Goal: Task Accomplishment & Management: Use online tool/utility

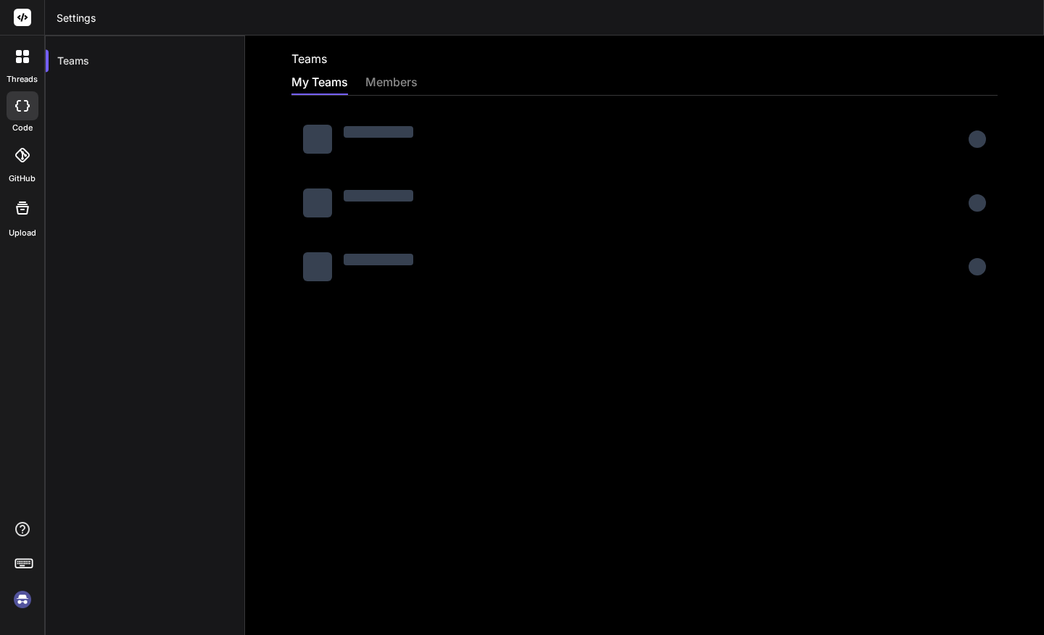
click at [383, 78] on div "members" at bounding box center [391, 83] width 52 height 20
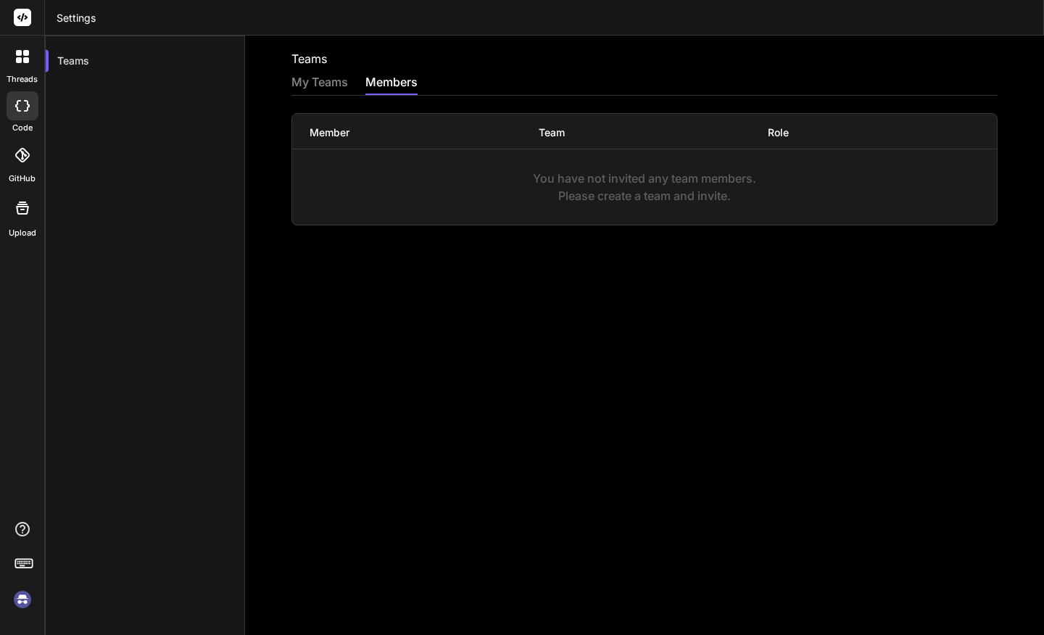
click at [336, 83] on div "My Teams" at bounding box center [319, 83] width 57 height 20
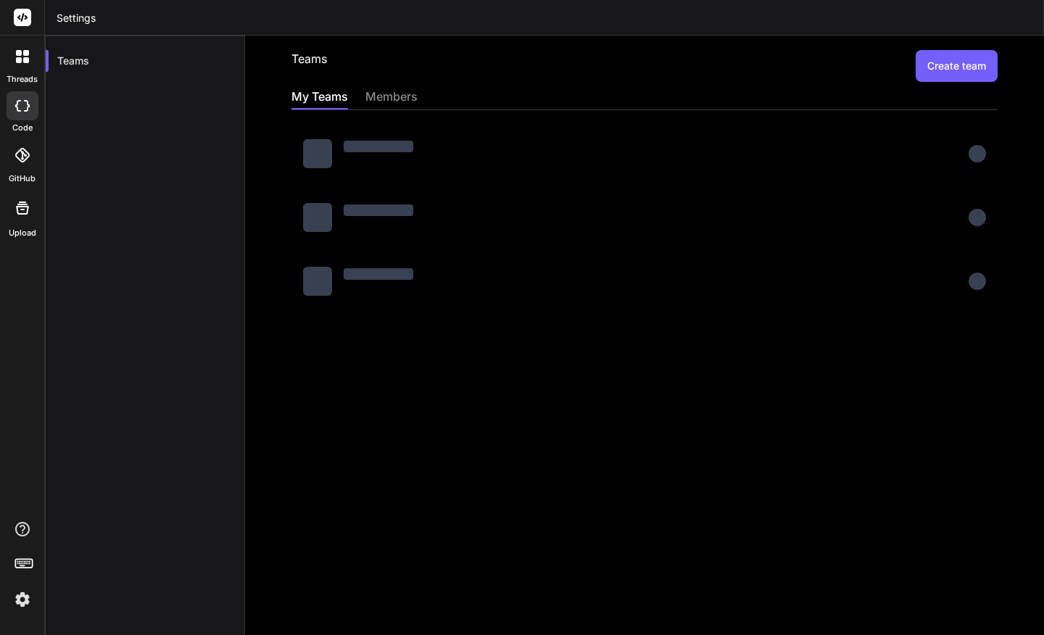
click at [25, 63] on div at bounding box center [22, 56] width 30 height 30
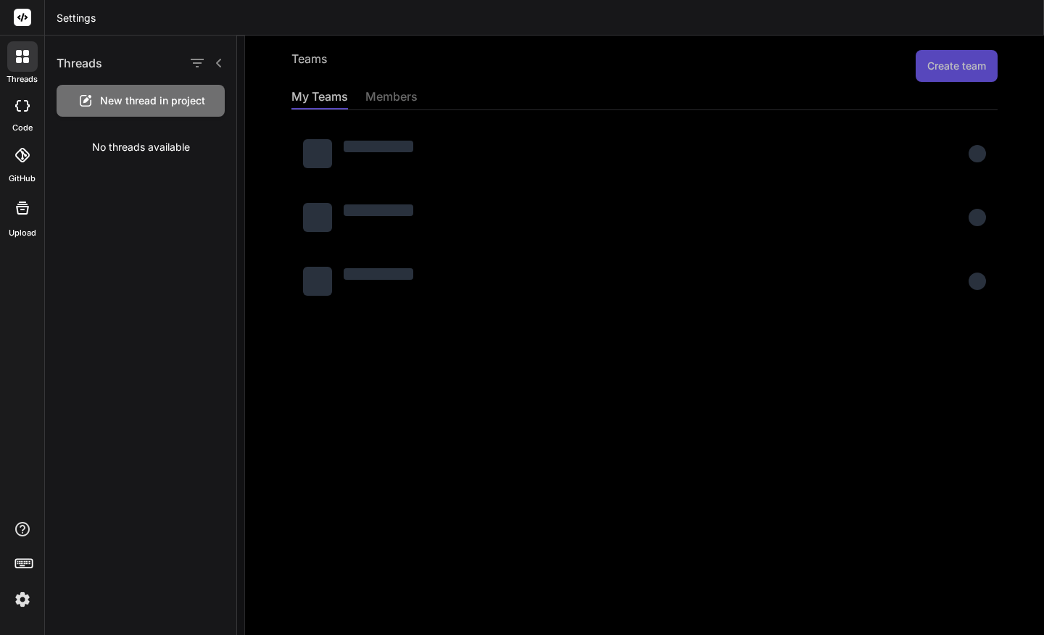
click at [15, 109] on icon at bounding box center [22, 106] width 14 height 12
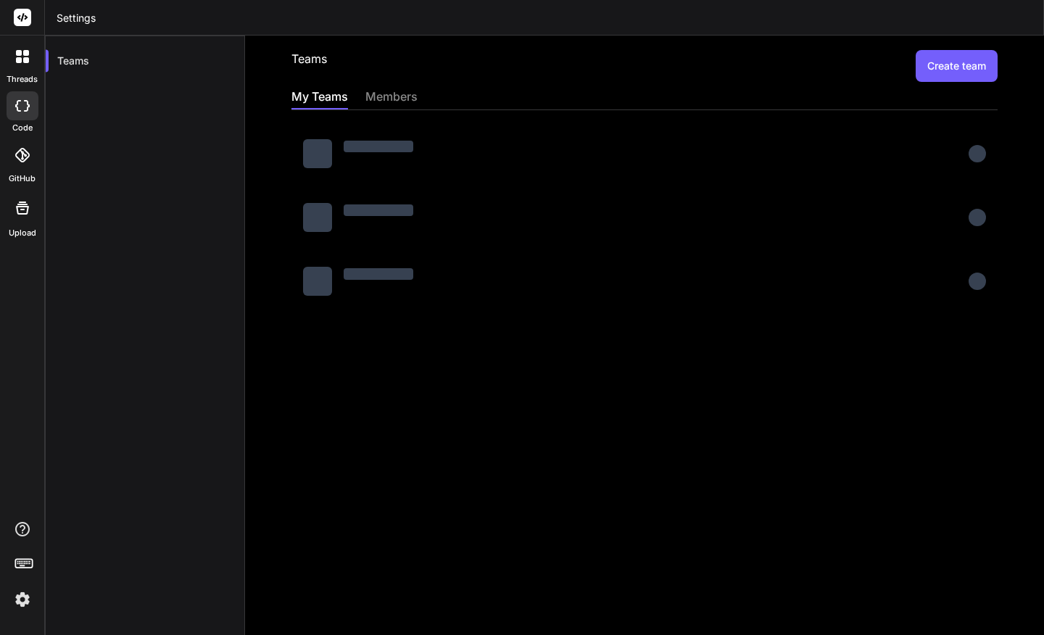
click at [18, 157] on icon at bounding box center [22, 155] width 14 height 14
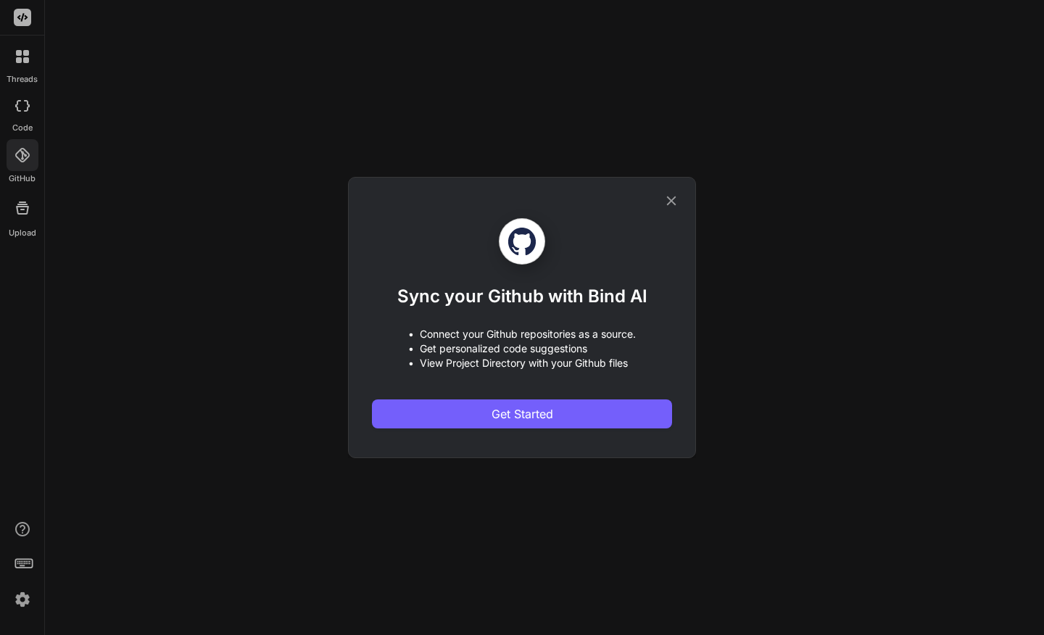
click at [673, 199] on icon at bounding box center [671, 200] width 9 height 9
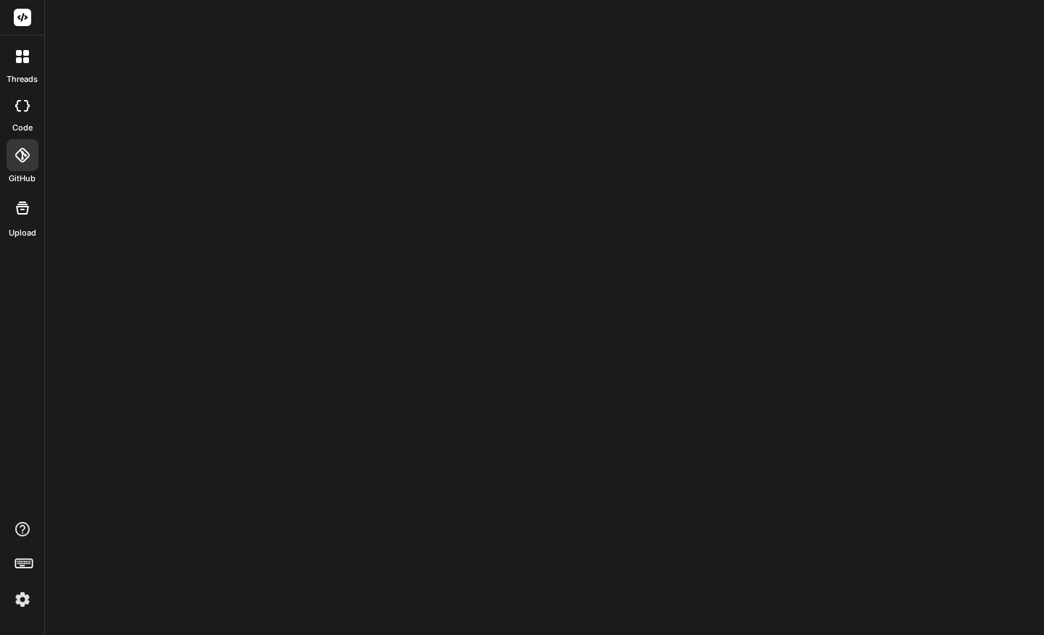
click at [20, 210] on icon at bounding box center [22, 207] width 17 height 17
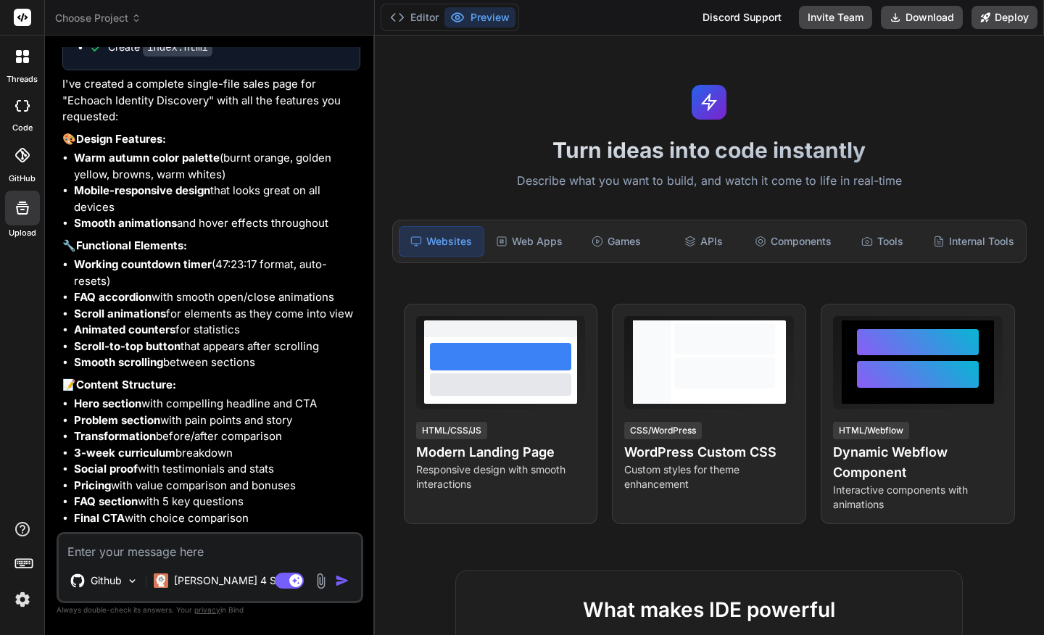
scroll to position [2205, 0]
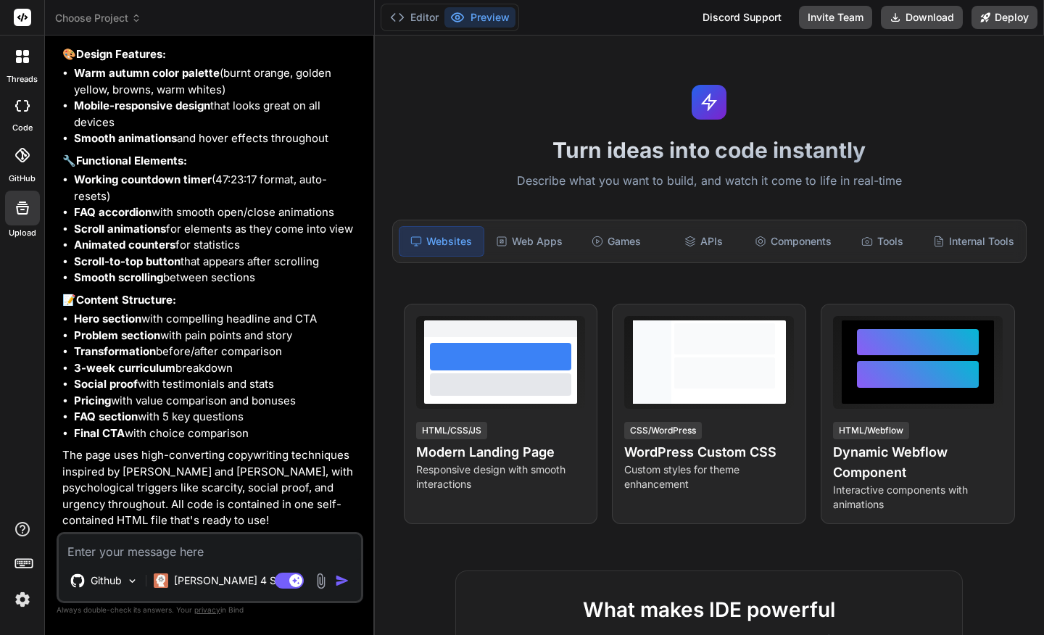
click at [343, 577] on img "button" at bounding box center [342, 580] width 14 height 14
click at [24, 112] on div at bounding box center [23, 105] width 32 height 29
click at [23, 109] on icon at bounding box center [22, 106] width 14 height 12
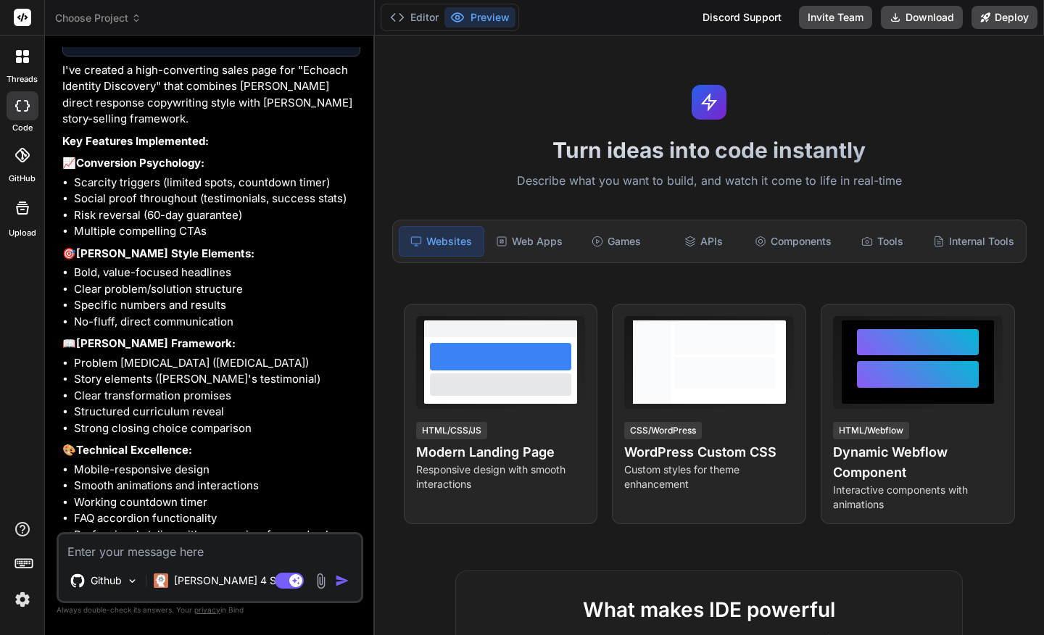
scroll to position [1178, 0]
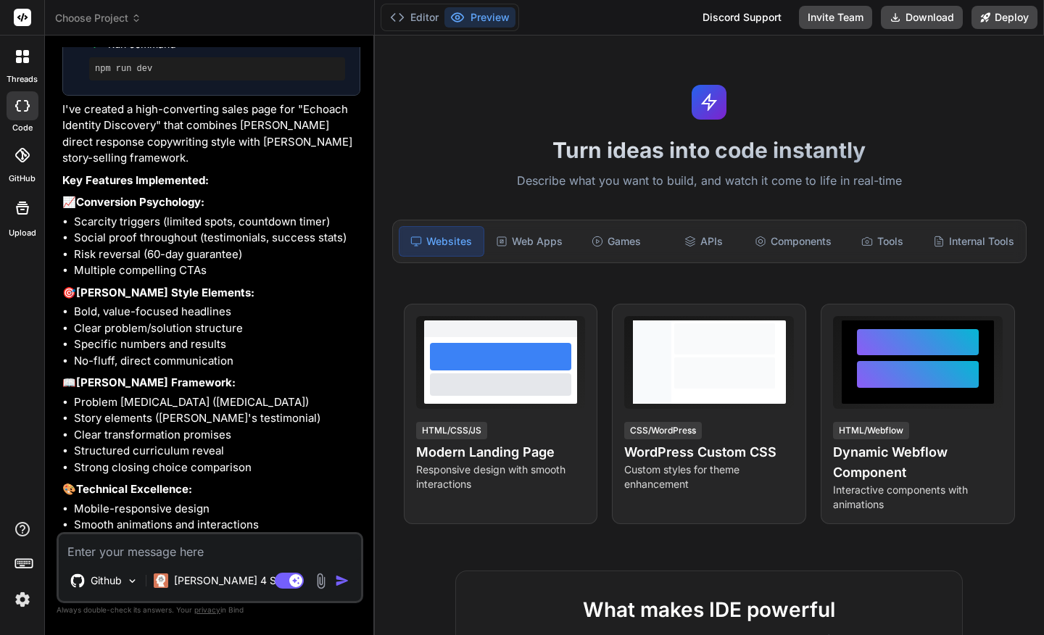
click at [24, 75] on label "threads" at bounding box center [22, 79] width 31 height 12
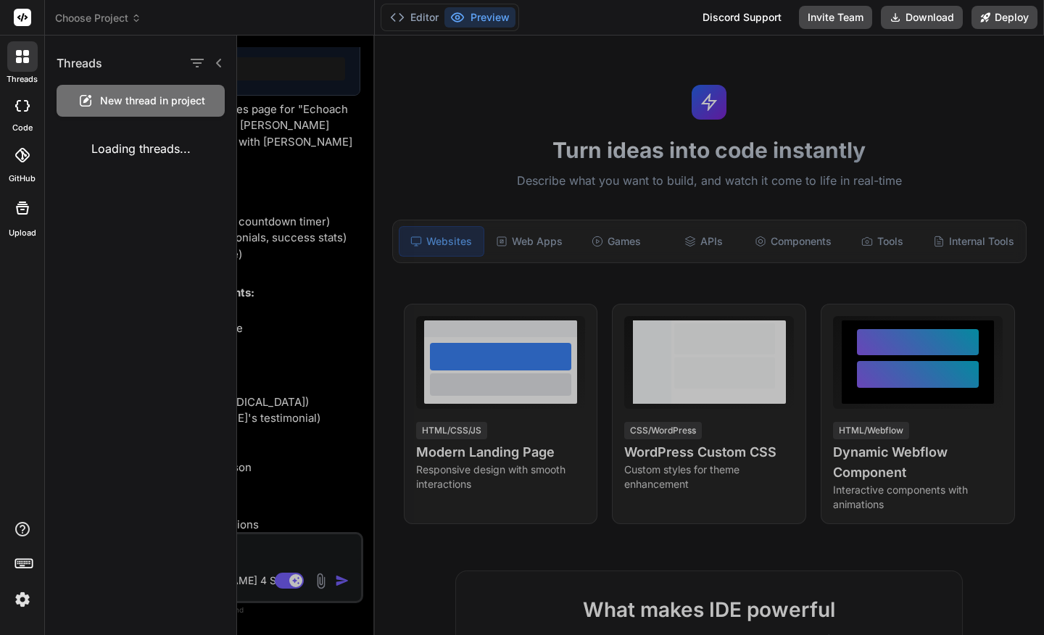
click at [433, 106] on div at bounding box center [640, 335] width 807 height 599
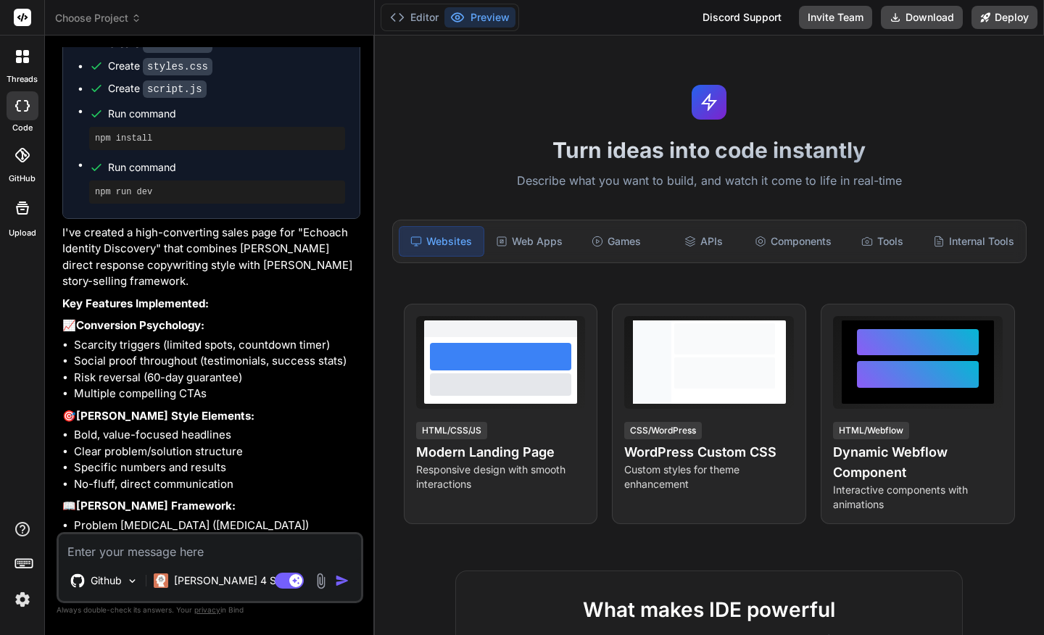
scroll to position [1184, 0]
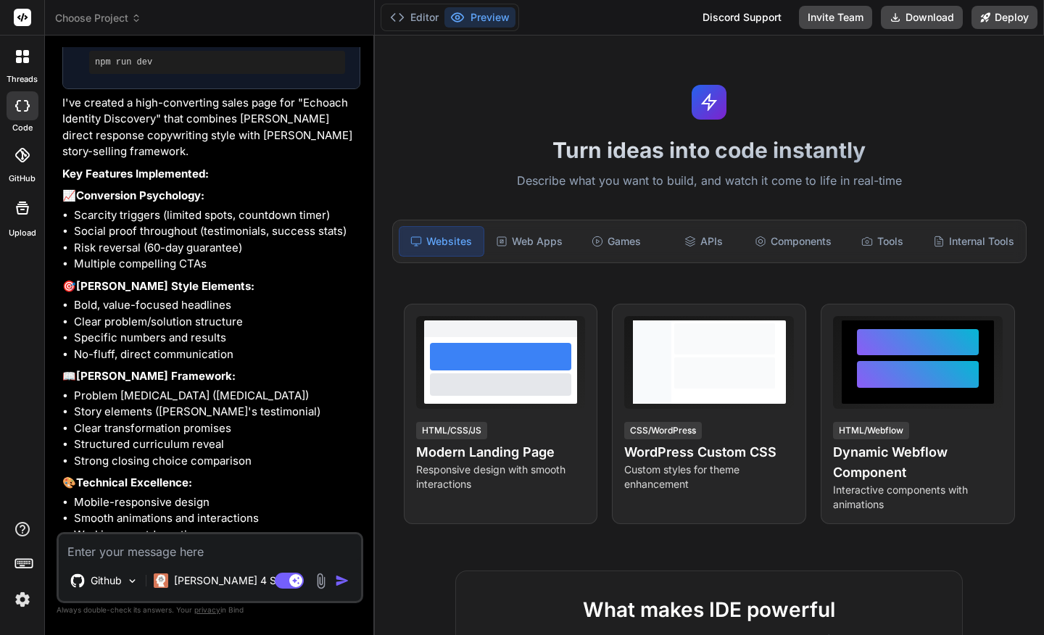
click at [270, 68] on pre "npm run dev" at bounding box center [217, 63] width 244 height 12
click at [477, 18] on button "Preview" at bounding box center [479, 17] width 71 height 20
click at [421, 13] on button "Editor" at bounding box center [414, 17] width 60 height 20
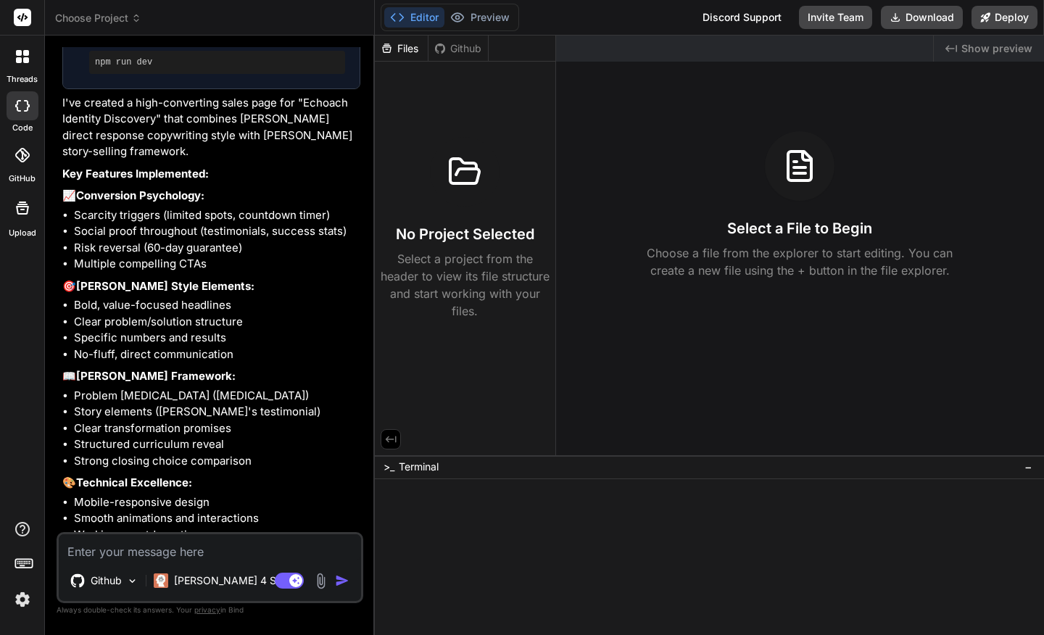
click at [465, 167] on icon at bounding box center [464, 171] width 29 height 25
click at [410, 46] on div "Files" at bounding box center [401, 48] width 53 height 14
click at [479, 14] on button "Preview" at bounding box center [479, 17] width 71 height 20
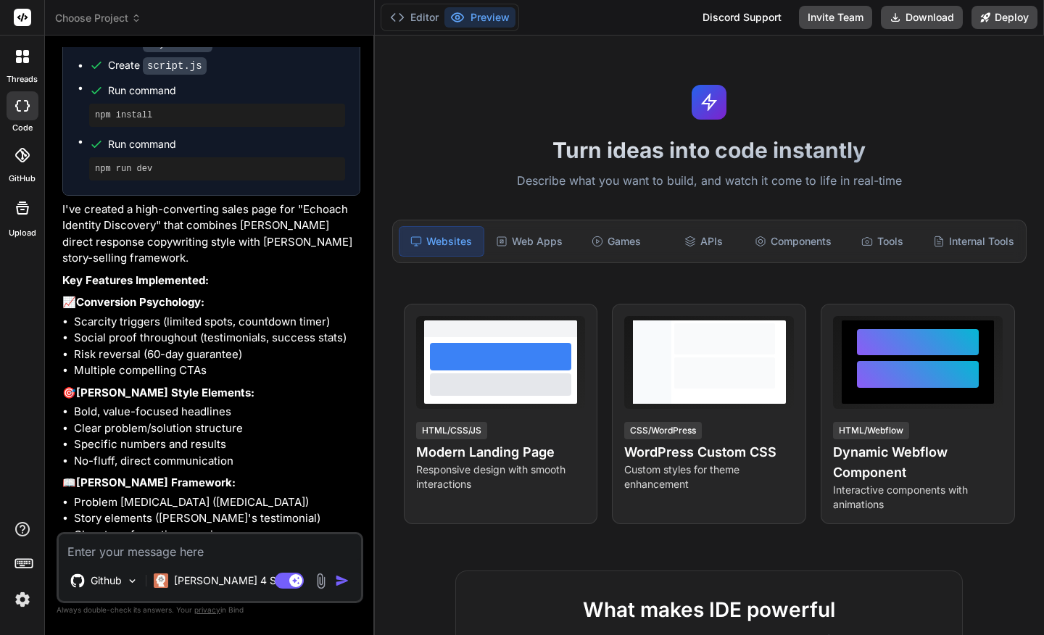
type textarea "x"
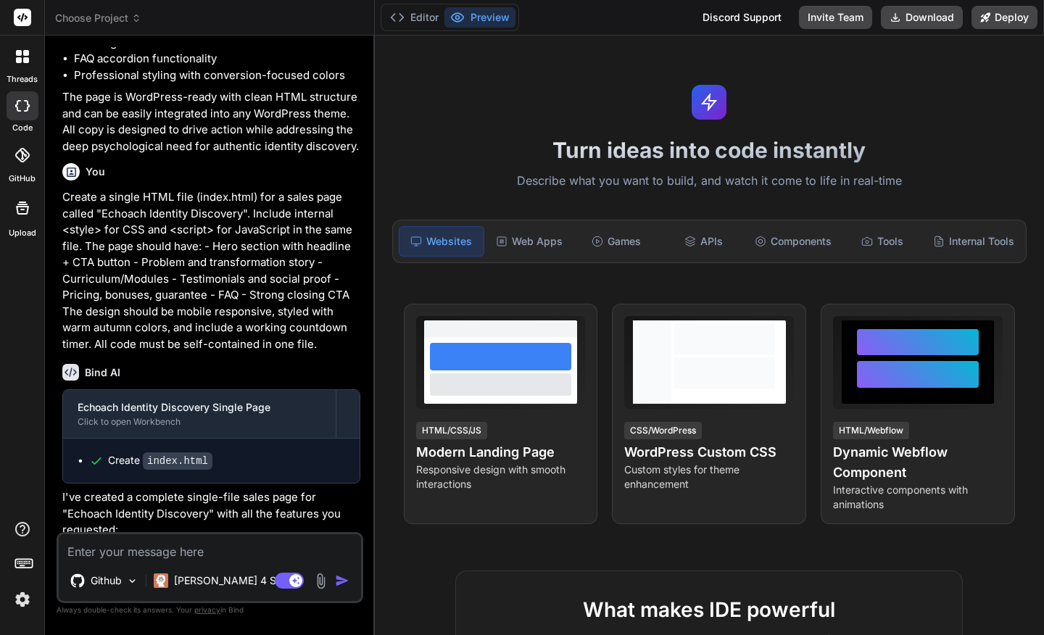
scroll to position [1974, 0]
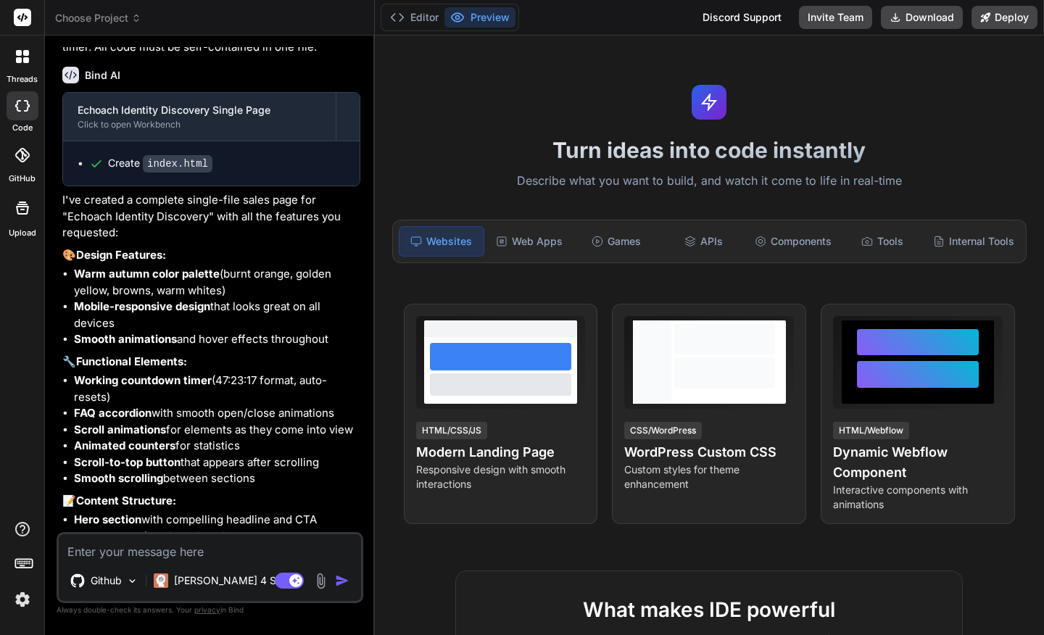
click at [171, 173] on code "index.html" at bounding box center [178, 163] width 70 height 17
click at [218, 186] on div "Create index.html" at bounding box center [211, 163] width 296 height 44
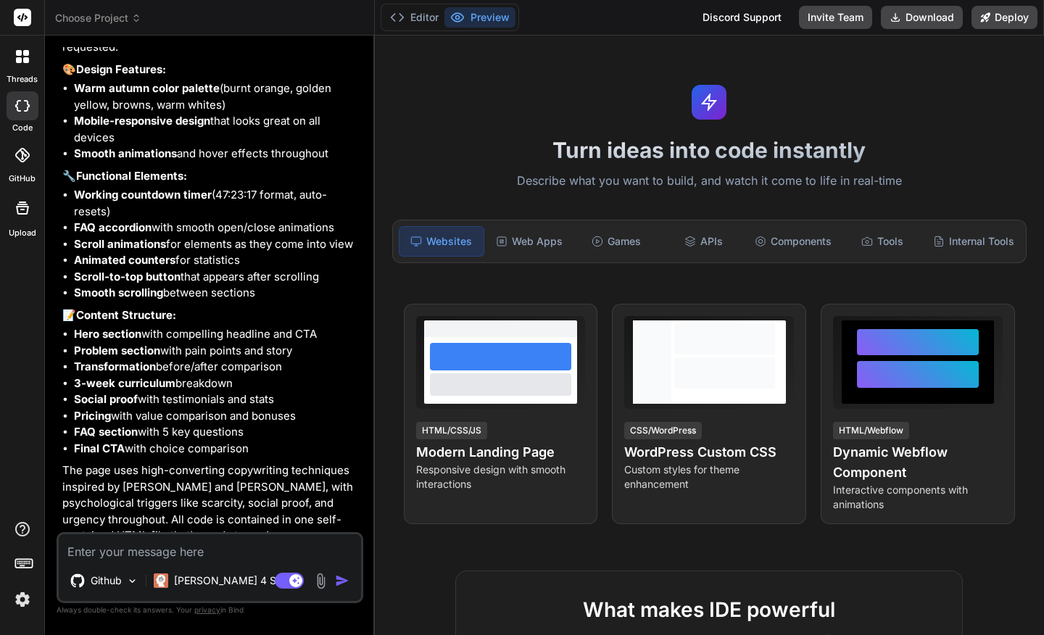
scroll to position [2205, 0]
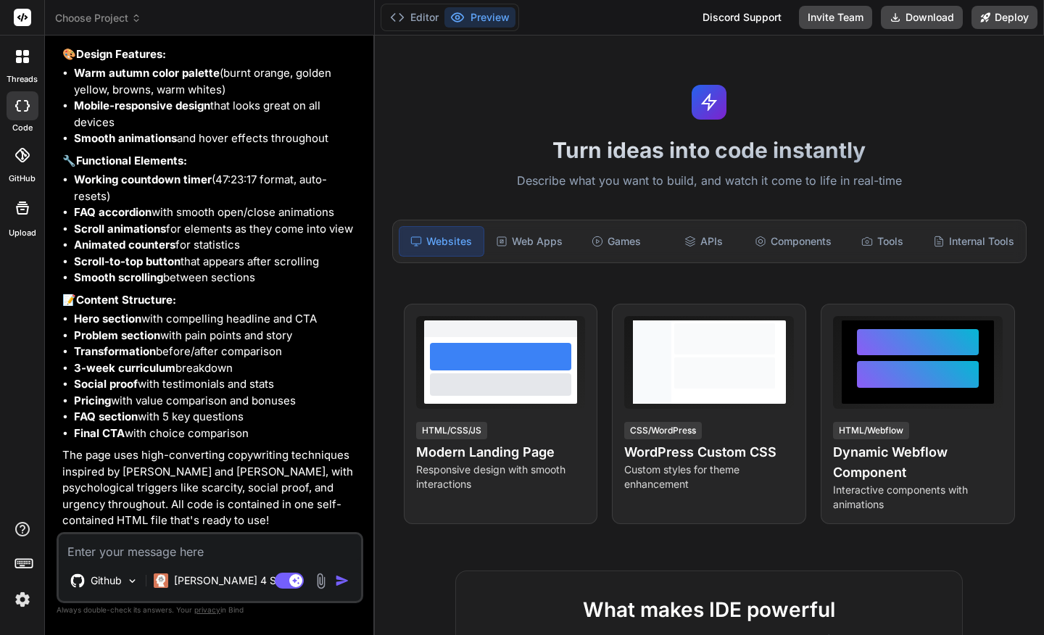
click at [346, 578] on img "button" at bounding box center [342, 580] width 14 height 14
click at [340, 578] on img "button" at bounding box center [342, 580] width 14 height 14
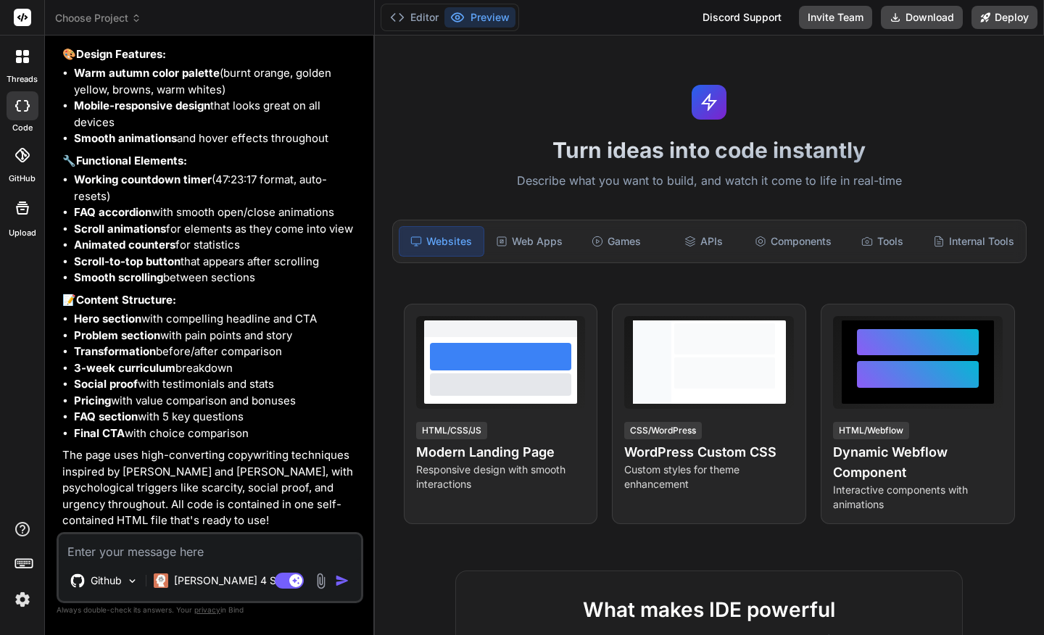
click at [340, 578] on img "button" at bounding box center [342, 580] width 14 height 14
click at [528, 244] on div "Web Apps" at bounding box center [529, 241] width 84 height 30
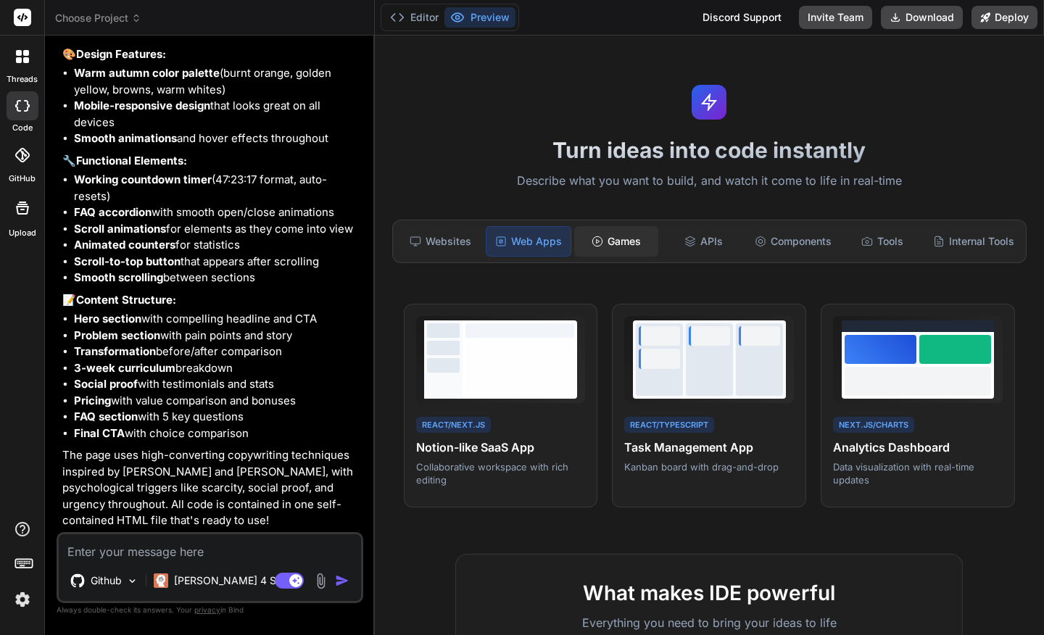
click at [615, 249] on div "Games" at bounding box center [616, 241] width 84 height 30
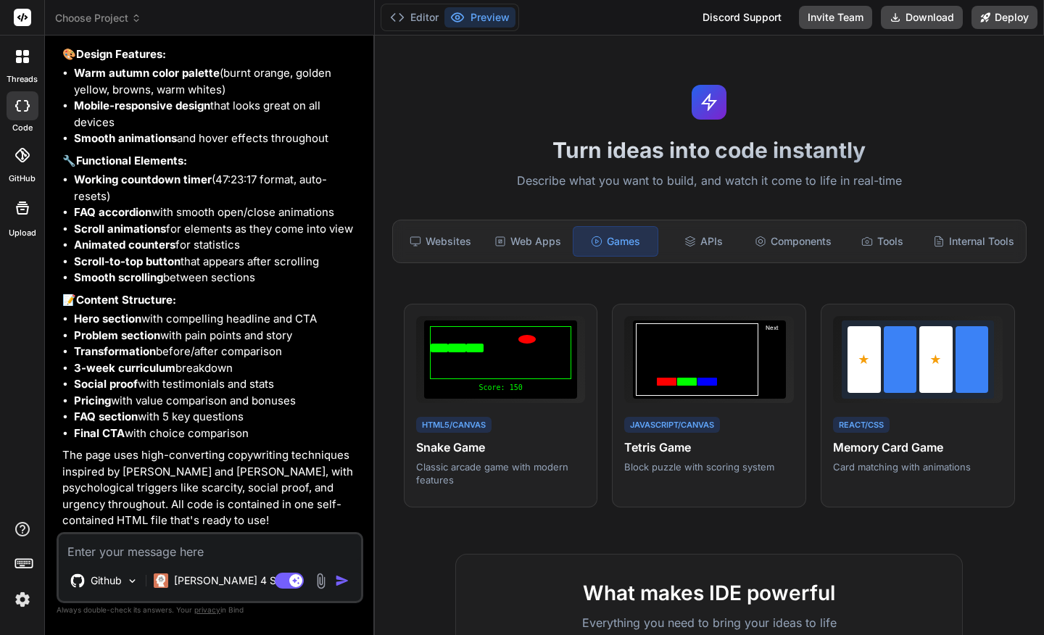
click at [467, 257] on div "Websites Web Apps Games APIs Components Tools Internal Tools" at bounding box center [709, 241] width 634 height 43
click at [449, 243] on div "Websites" at bounding box center [441, 241] width 84 height 30
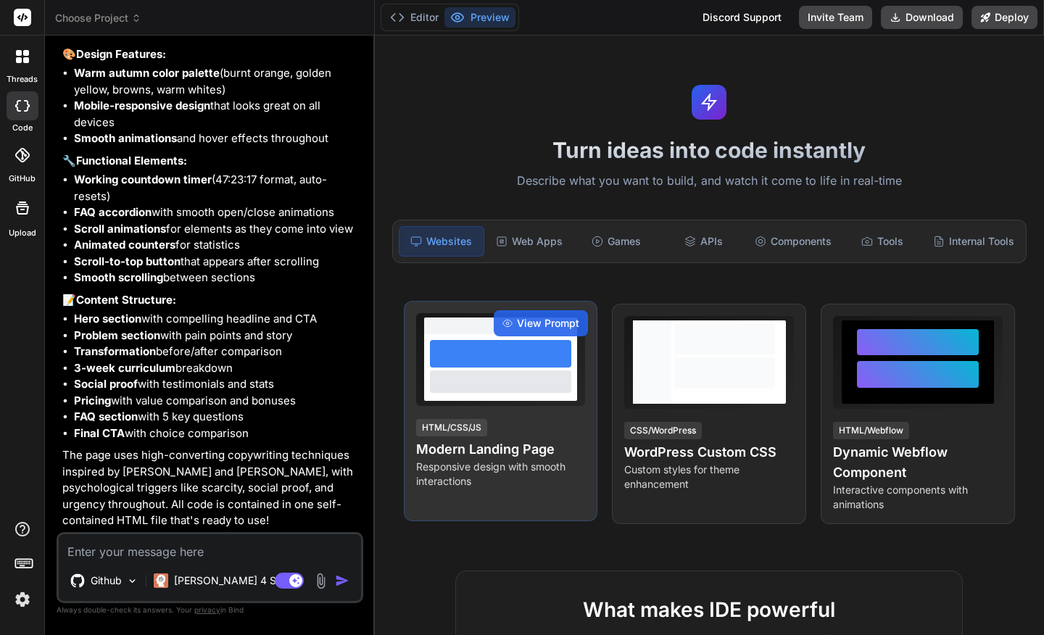
scroll to position [8, 0]
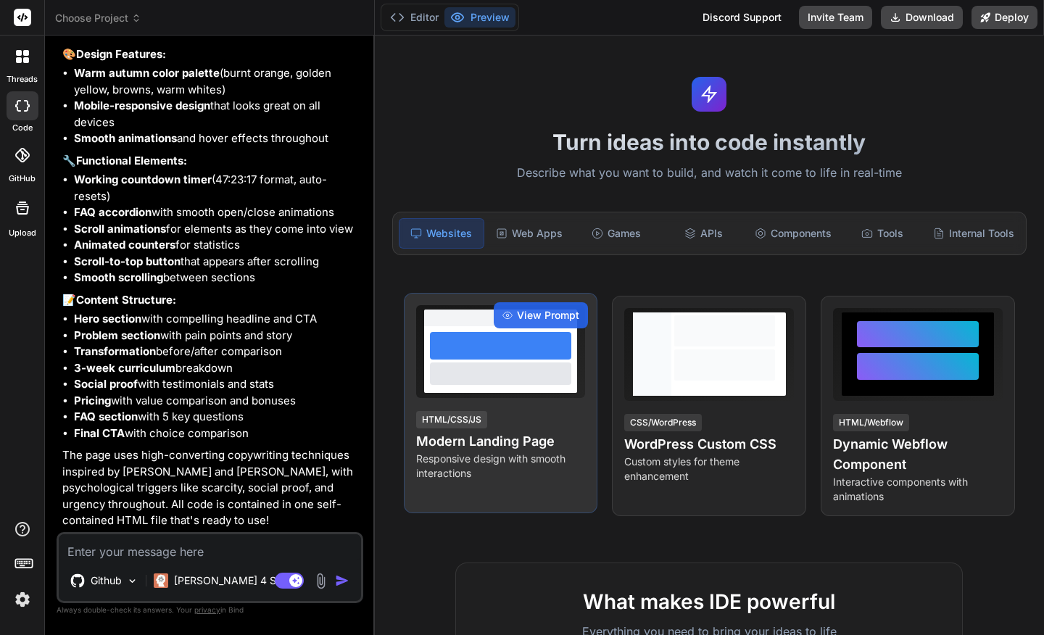
click at [478, 444] on h4 "Modern Landing Page" at bounding box center [501, 441] width 170 height 20
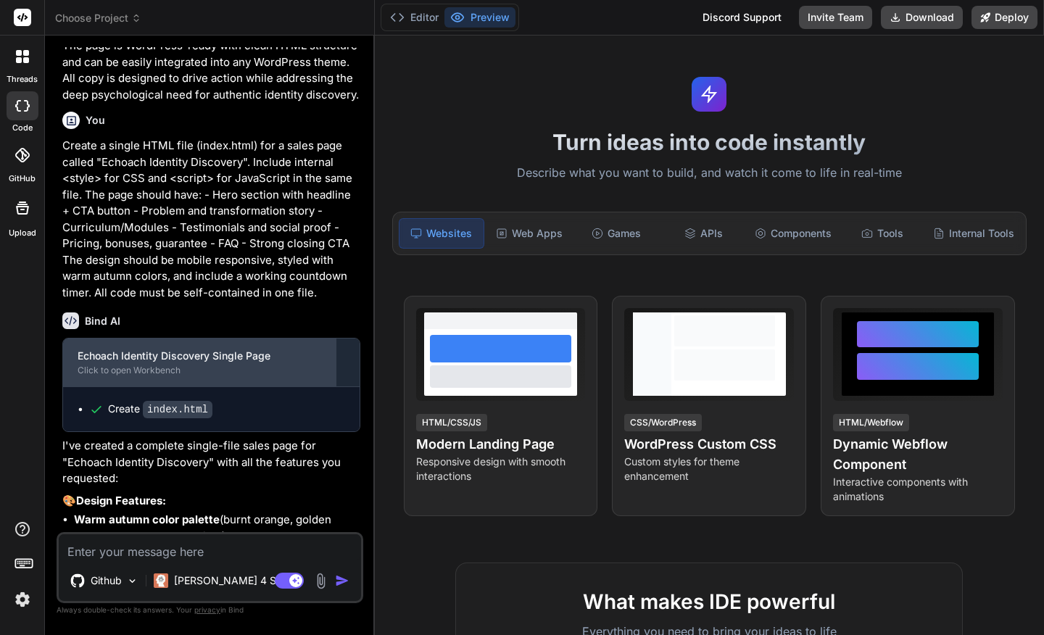
scroll to position [1745, 0]
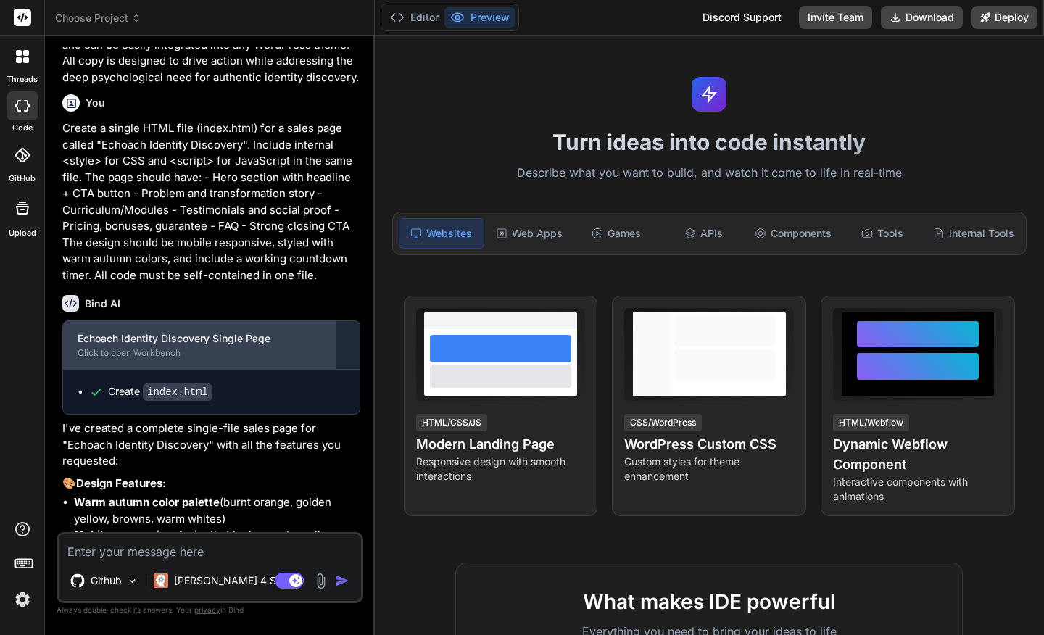
click at [149, 359] on div "Click to open Workbench" at bounding box center [200, 353] width 244 height 12
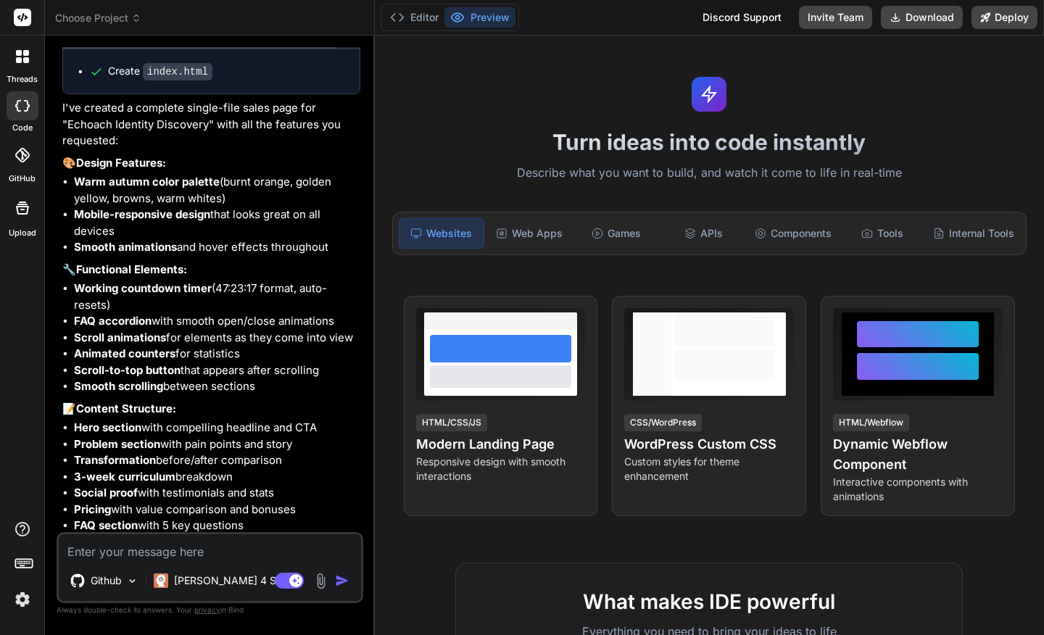
scroll to position [2205, 0]
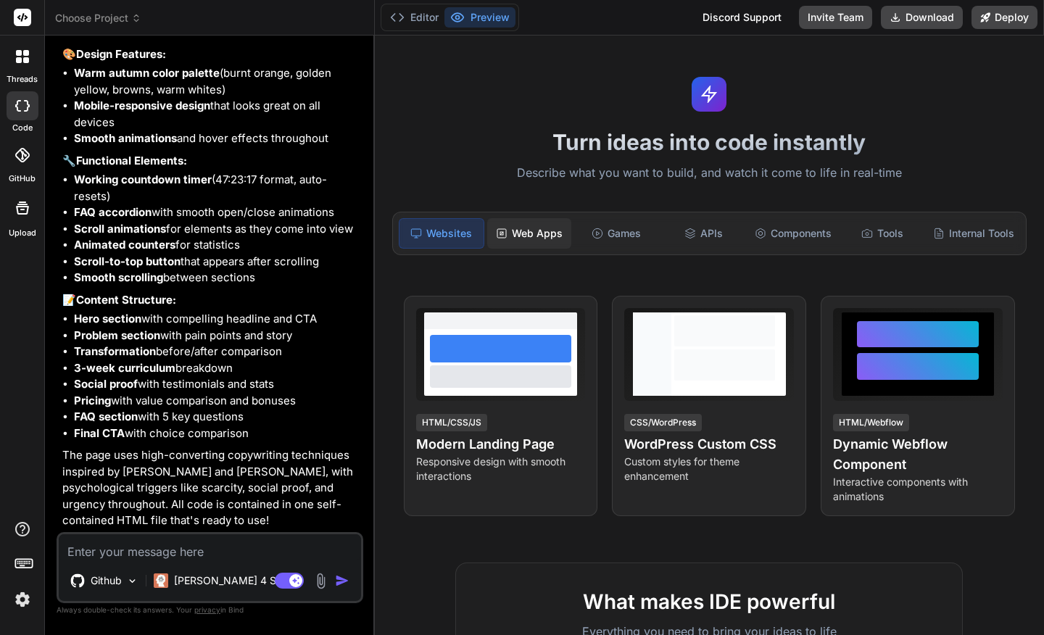
click at [534, 228] on div "Web Apps" at bounding box center [529, 233] width 84 height 30
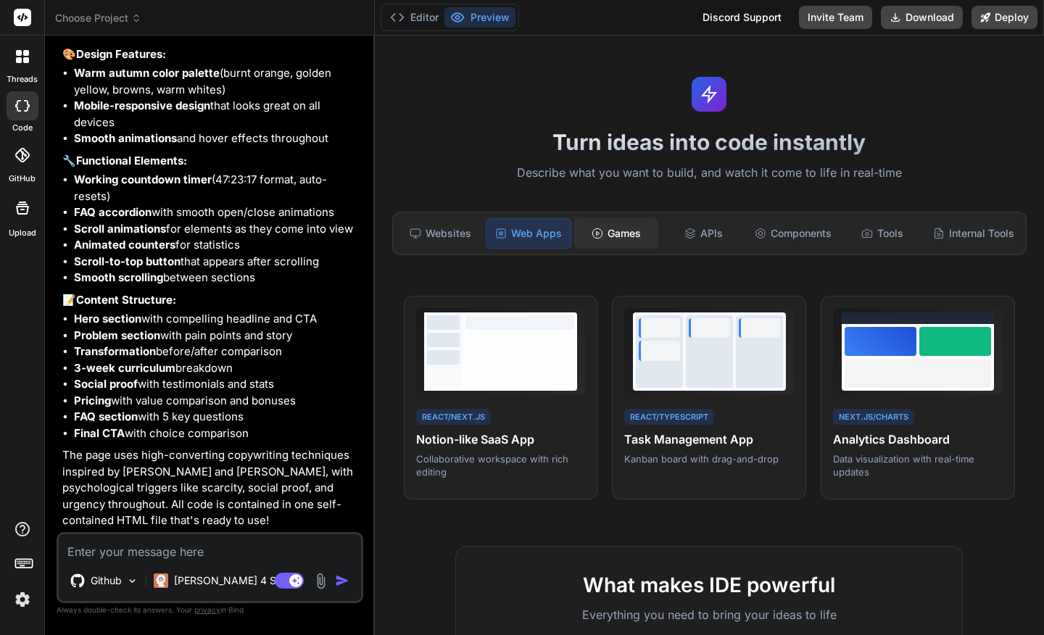
click at [593, 237] on circle at bounding box center [597, 232] width 9 height 9
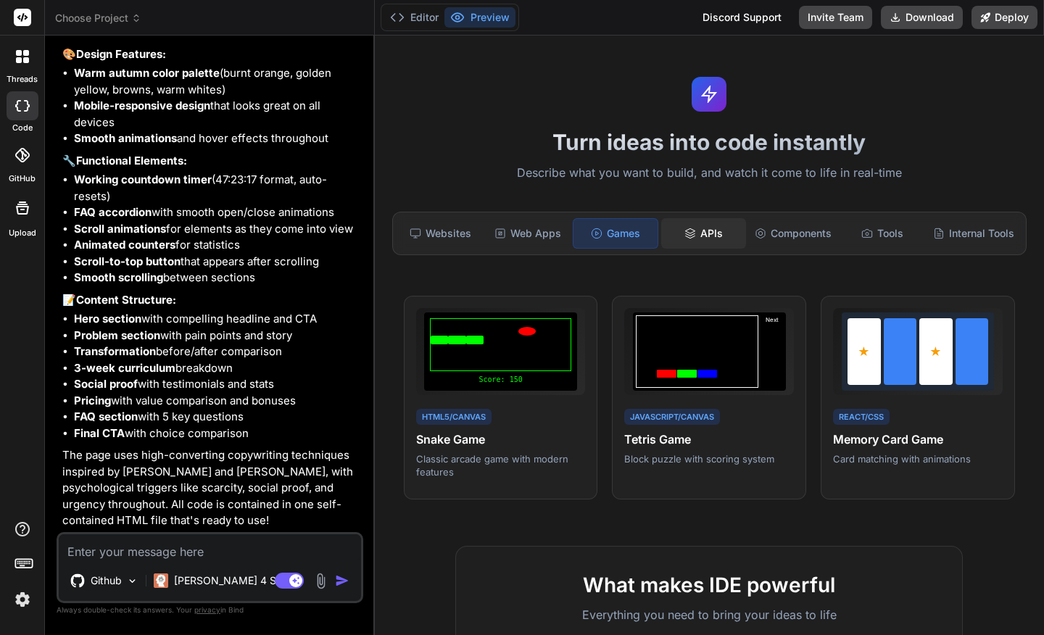
scroll to position [0, 0]
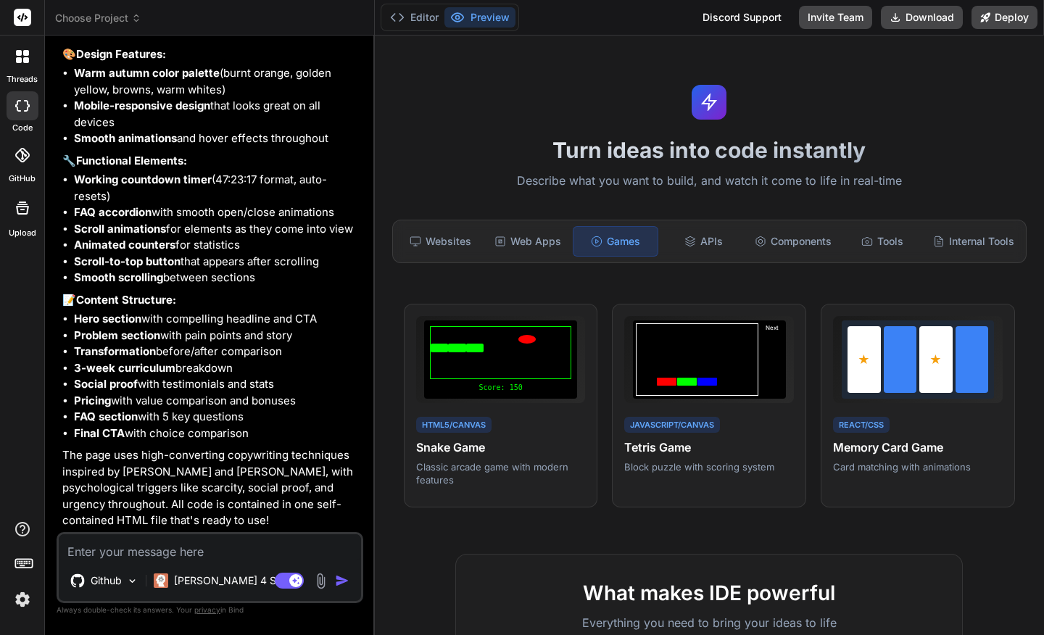
click at [18, 54] on icon at bounding box center [19, 53] width 6 height 6
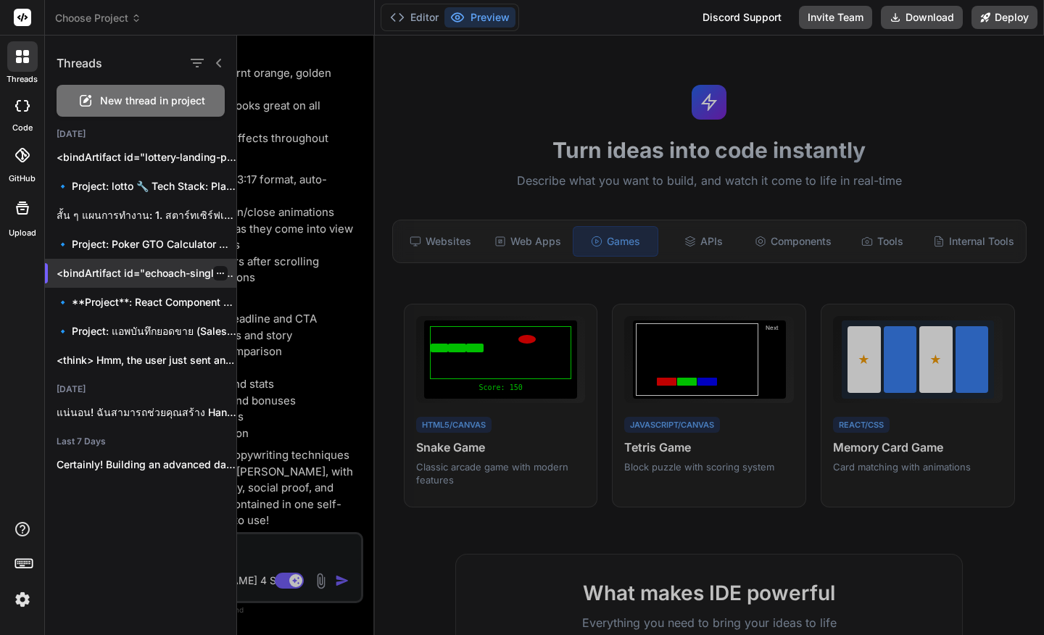
click at [94, 265] on div "<bindArtifact id="echoach-single-page" title="Echoach Identity Discovery Single…" at bounding box center [140, 273] width 191 height 29
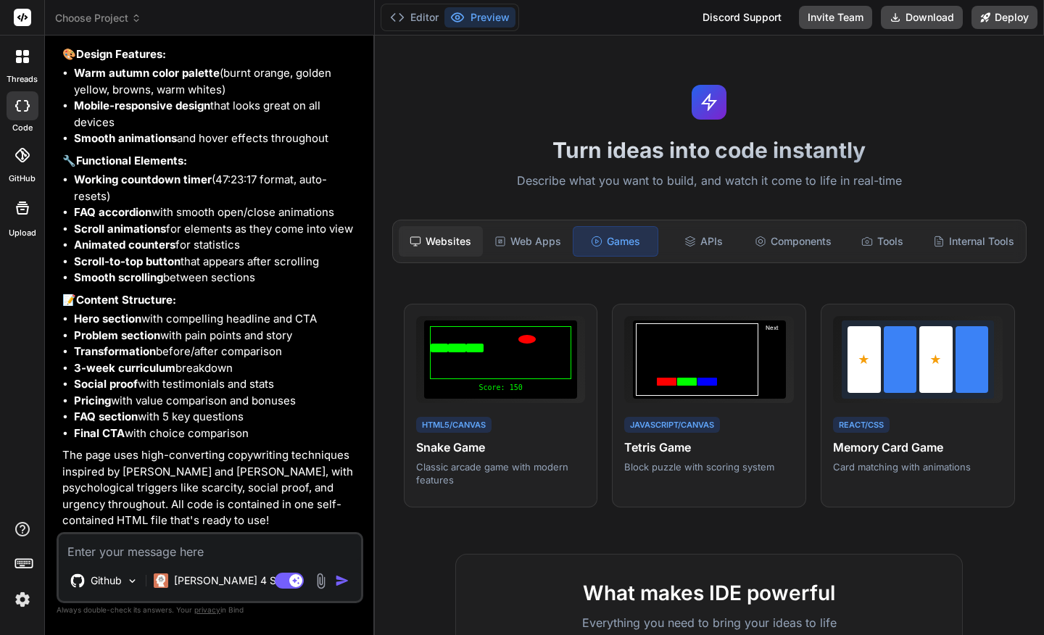
click at [446, 235] on div "Websites" at bounding box center [441, 241] width 84 height 30
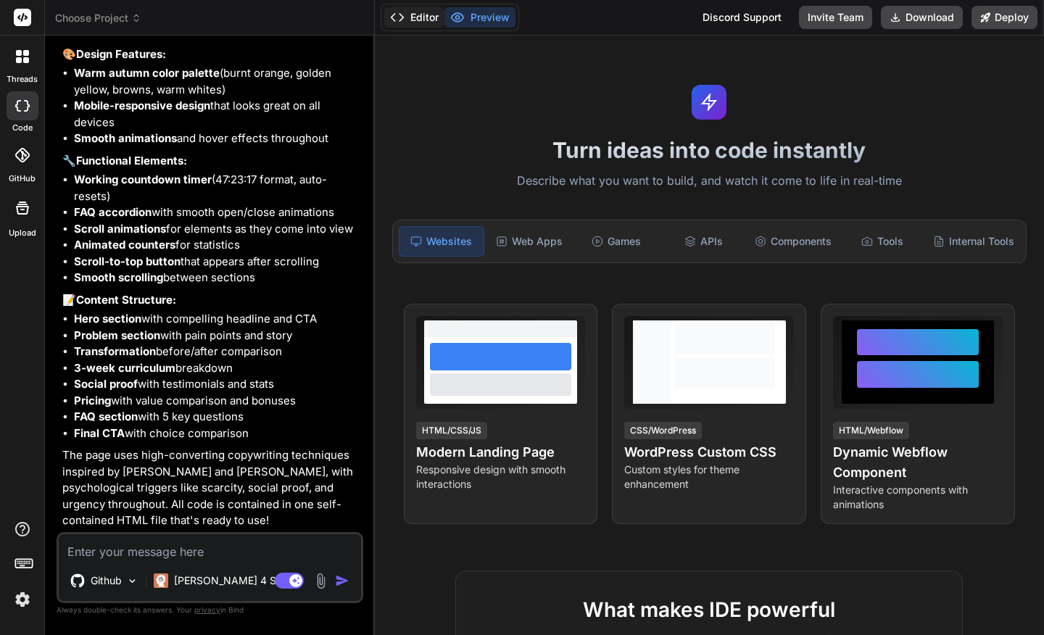
click at [414, 14] on button "Editor" at bounding box center [414, 17] width 60 height 20
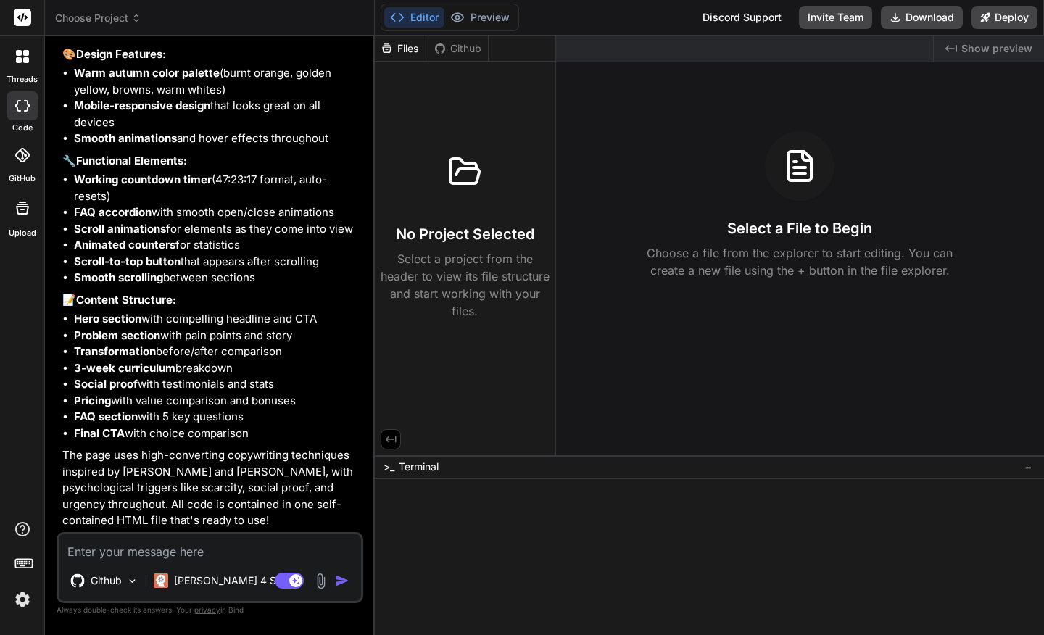
click at [439, 162] on div at bounding box center [465, 172] width 70 height 70
click at [454, 54] on div "Github" at bounding box center [457, 48] width 59 height 14
click at [411, 51] on div "Files" at bounding box center [401, 48] width 53 height 14
click at [389, 438] on icon at bounding box center [390, 439] width 13 height 13
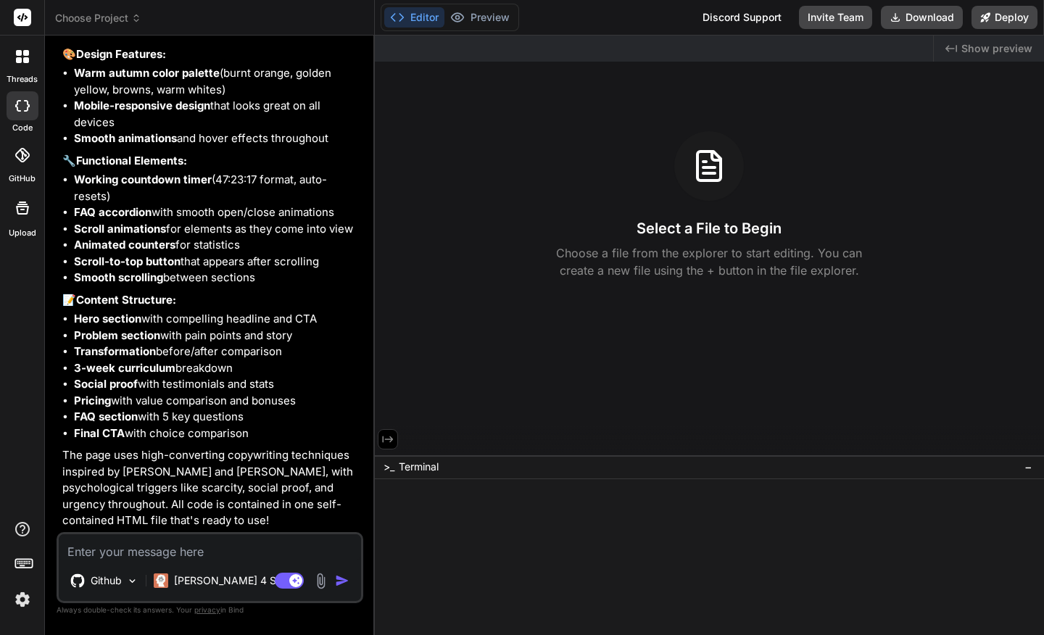
click at [389, 438] on icon at bounding box center [387, 439] width 13 height 13
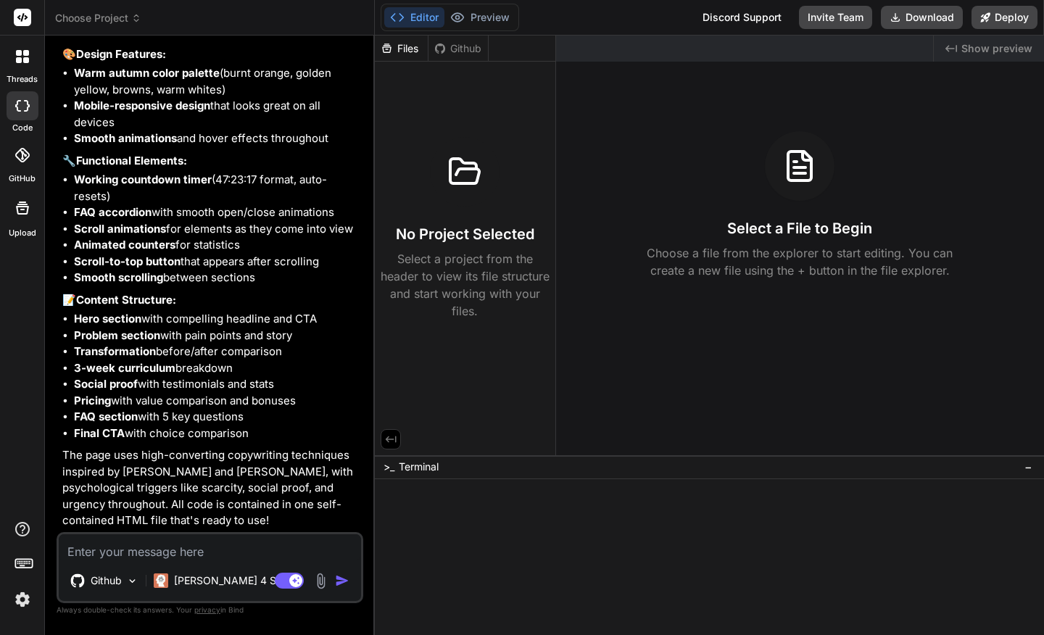
click at [478, 165] on icon at bounding box center [464, 171] width 35 height 35
click at [340, 580] on img "button" at bounding box center [342, 580] width 14 height 14
click at [261, 412] on li "FAQ section with 5 key questions" at bounding box center [217, 417] width 286 height 17
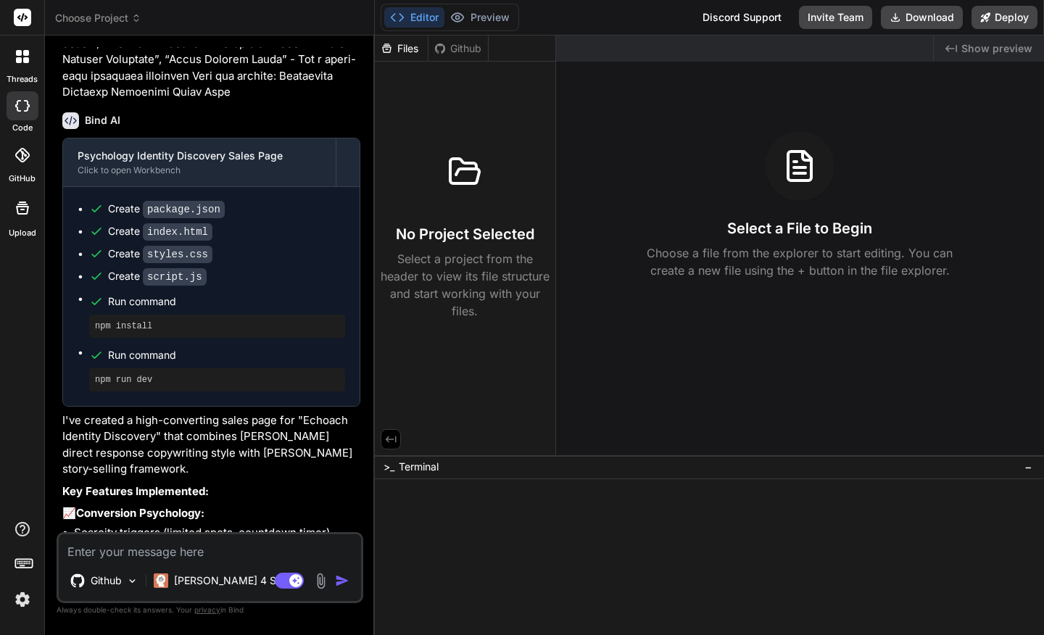
scroll to position [873, 0]
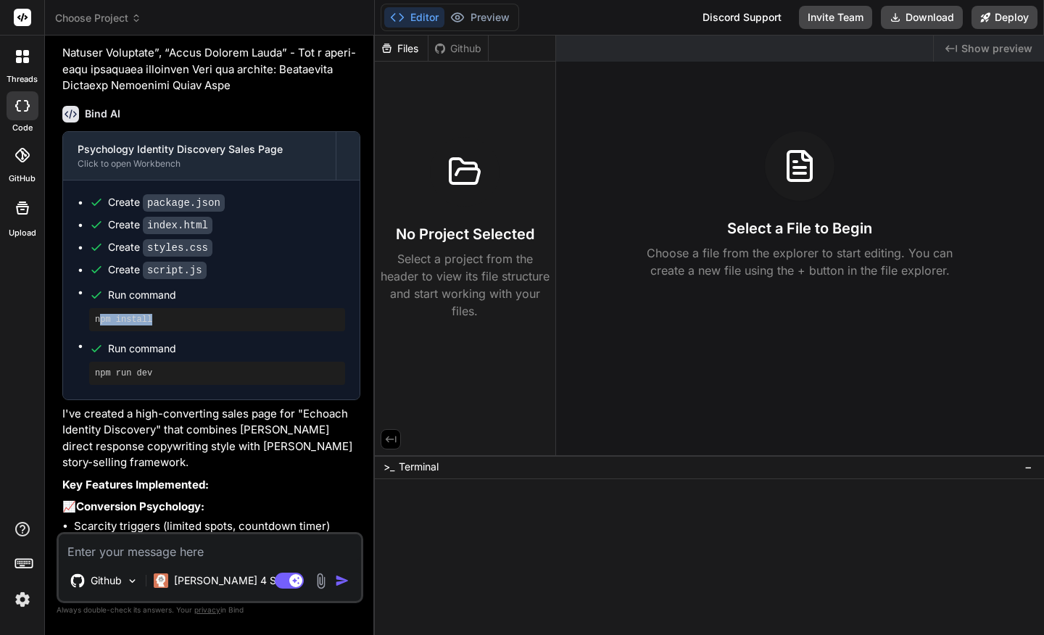
drag, startPoint x: 98, startPoint y: 347, endPoint x: 183, endPoint y: 347, distance: 84.8
click at [183, 325] on pre "npm install" at bounding box center [217, 320] width 244 height 12
click at [142, 325] on pre "npm install" at bounding box center [217, 320] width 244 height 12
click at [389, 468] on span ">_" at bounding box center [388, 467] width 11 height 14
click at [454, 43] on div "Github" at bounding box center [457, 48] width 59 height 14
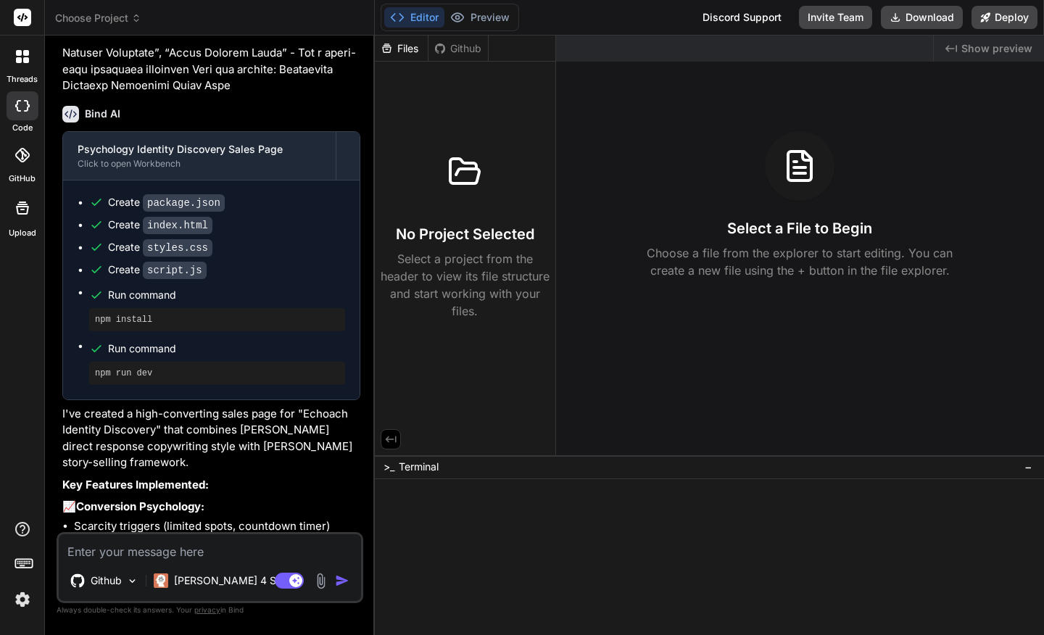
click at [989, 44] on span "Show preview" at bounding box center [996, 48] width 71 height 14
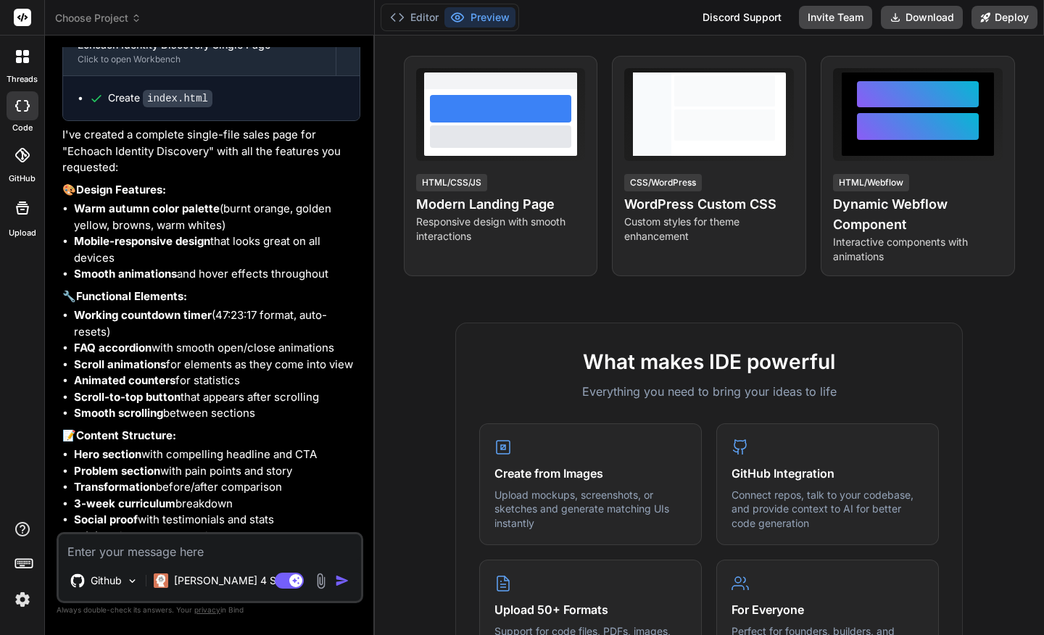
scroll to position [2205, 0]
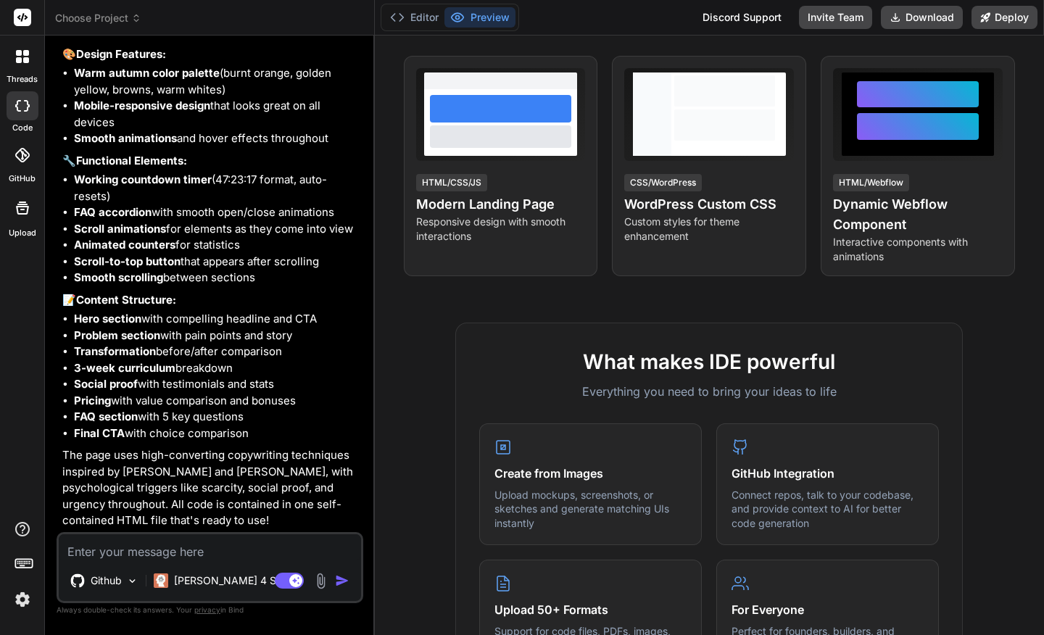
click at [341, 579] on img "button" at bounding box center [342, 580] width 14 height 14
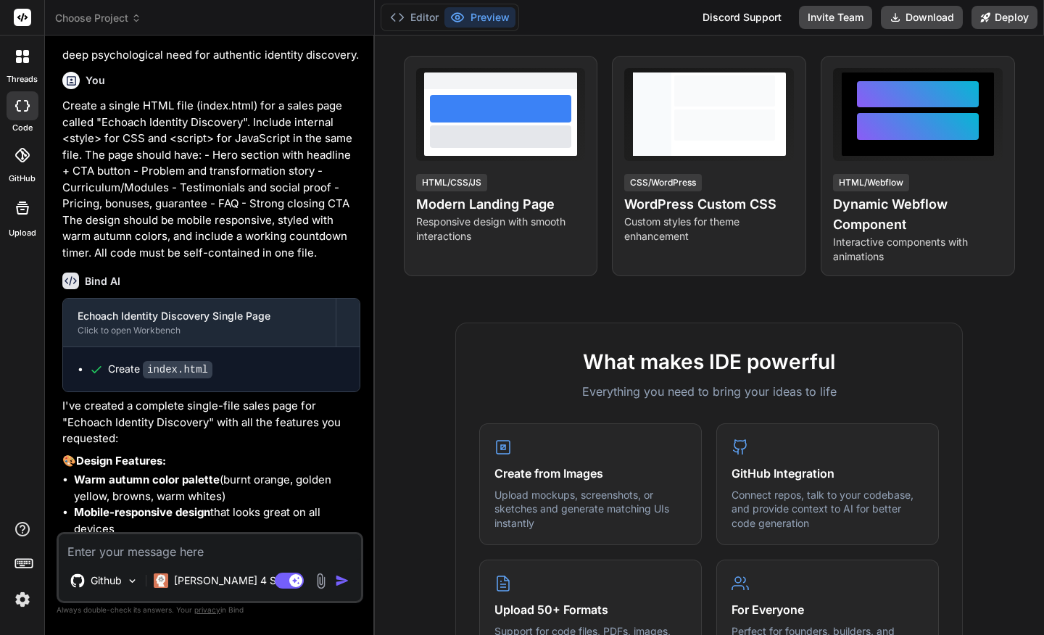
scroll to position [1793, 0]
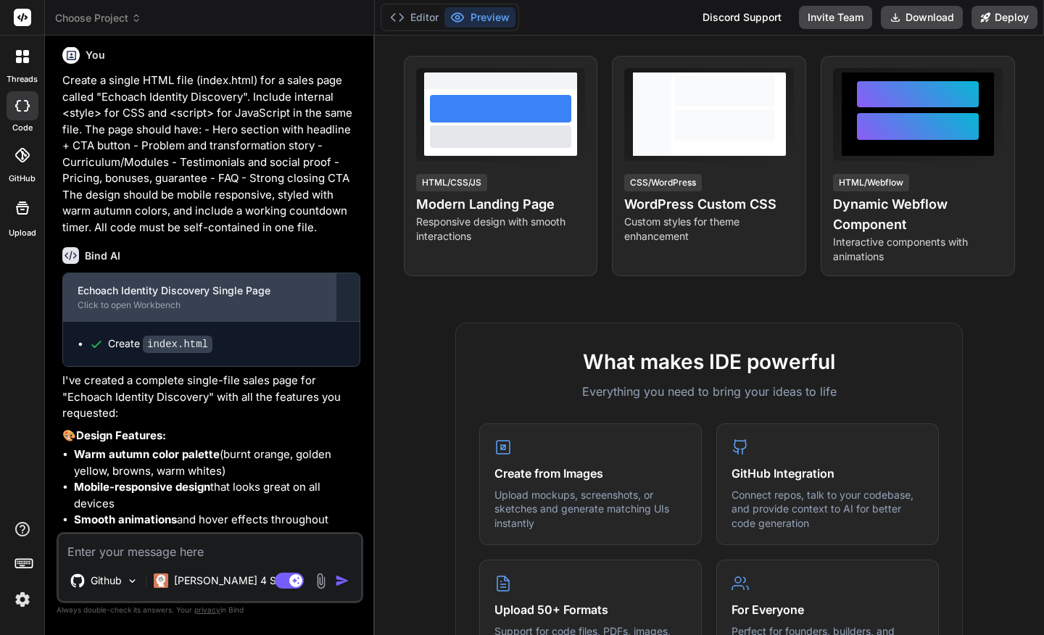
click at [151, 311] on div "Click to open Workbench" at bounding box center [200, 305] width 244 height 12
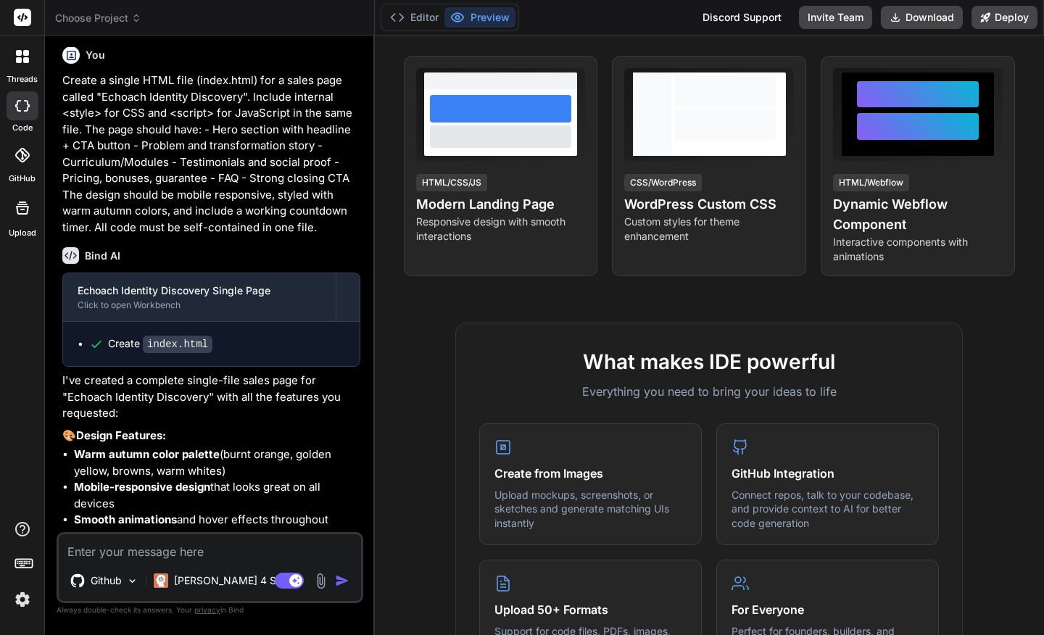
click at [112, 352] on div "Create index.html" at bounding box center [160, 343] width 104 height 15
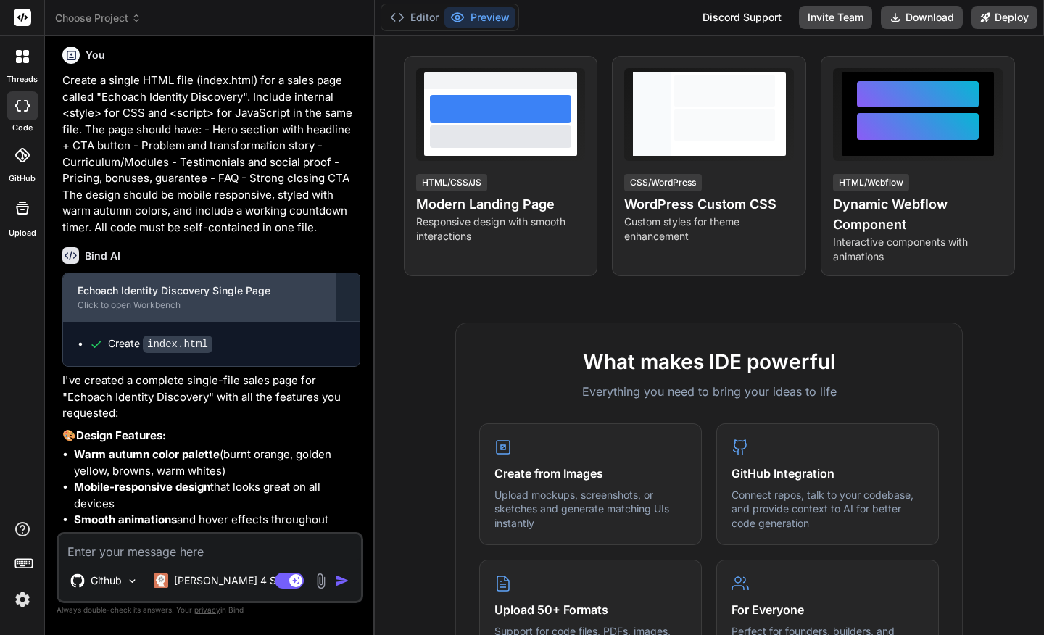
click at [138, 298] on div "Echoach Identity Discovery Single Page" at bounding box center [200, 290] width 244 height 14
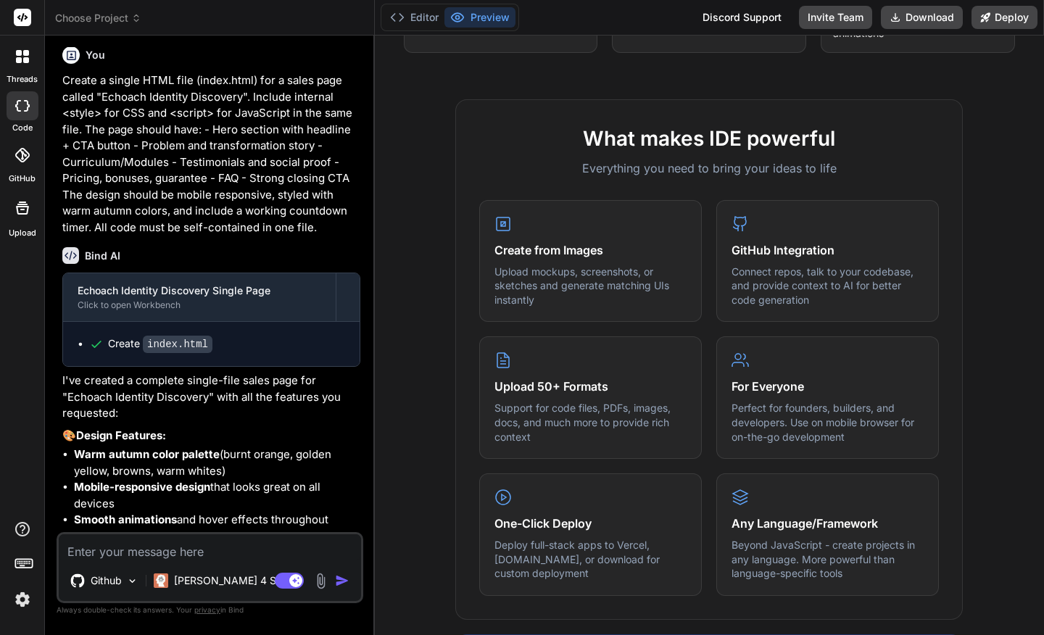
scroll to position [486, 0]
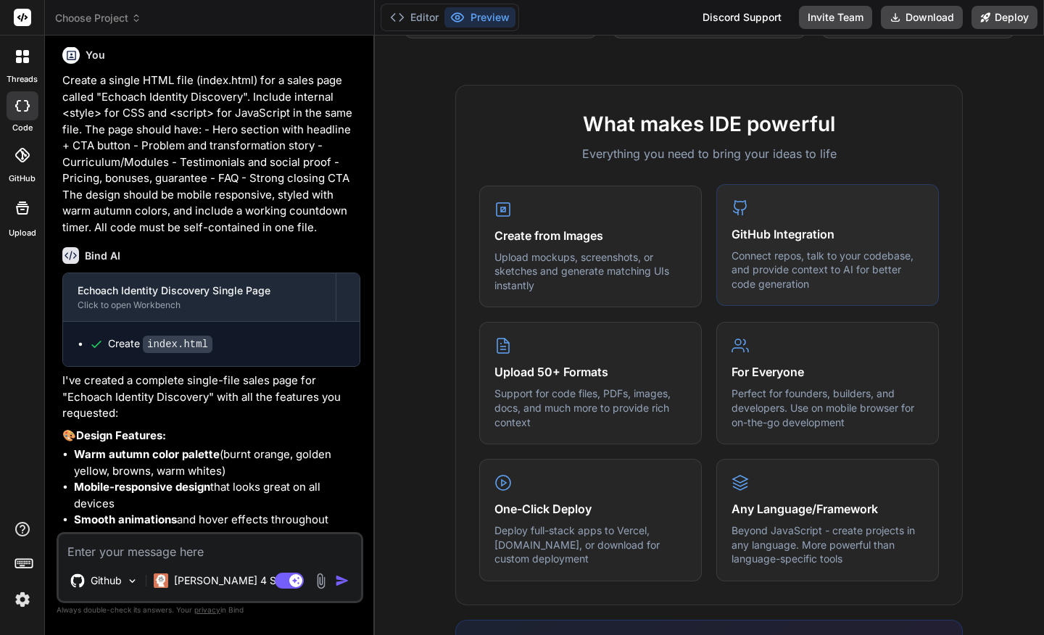
click at [791, 251] on p "Connect repos, talk to your codebase, and provide context to AI for better code…" at bounding box center [827, 270] width 192 height 43
click at [778, 226] on h4 "GitHub Integration" at bounding box center [827, 233] width 192 height 17
click at [759, 373] on h4 "For Everyone" at bounding box center [827, 370] width 192 height 17
click at [586, 383] on div "Upload 50+ Formats Support for code files, PDFs, images, docs, and much more to…" at bounding box center [590, 381] width 223 height 122
click at [565, 518] on div "One-Click Deploy Deploy full-stack apps to Vercel, Fly.io, or download for cust…" at bounding box center [590, 518] width 223 height 122
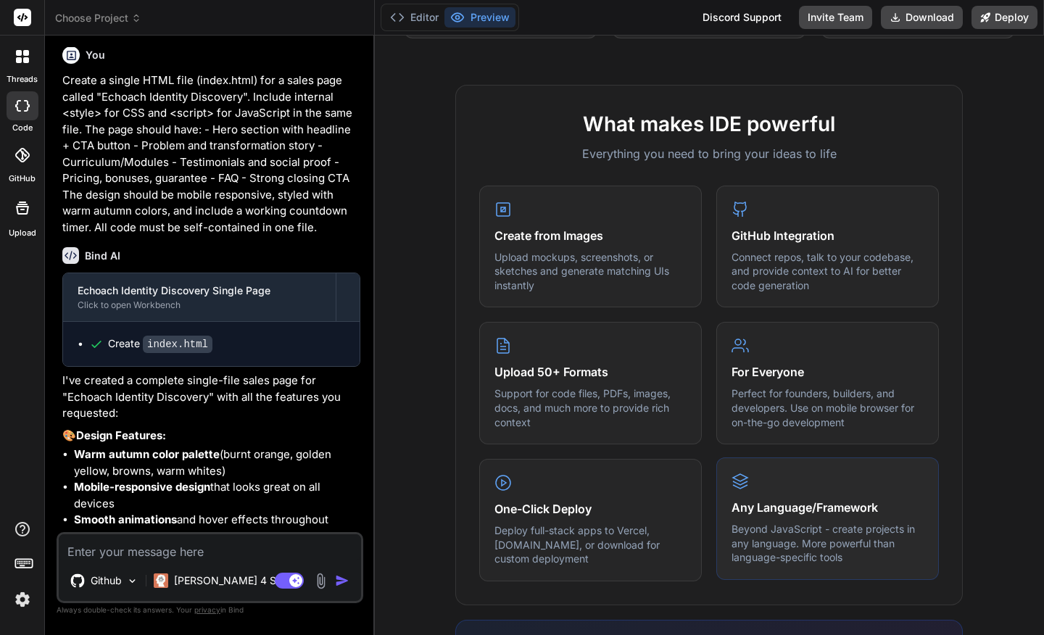
click at [794, 512] on h4 "Any Language/Framework" at bounding box center [827, 507] width 192 height 17
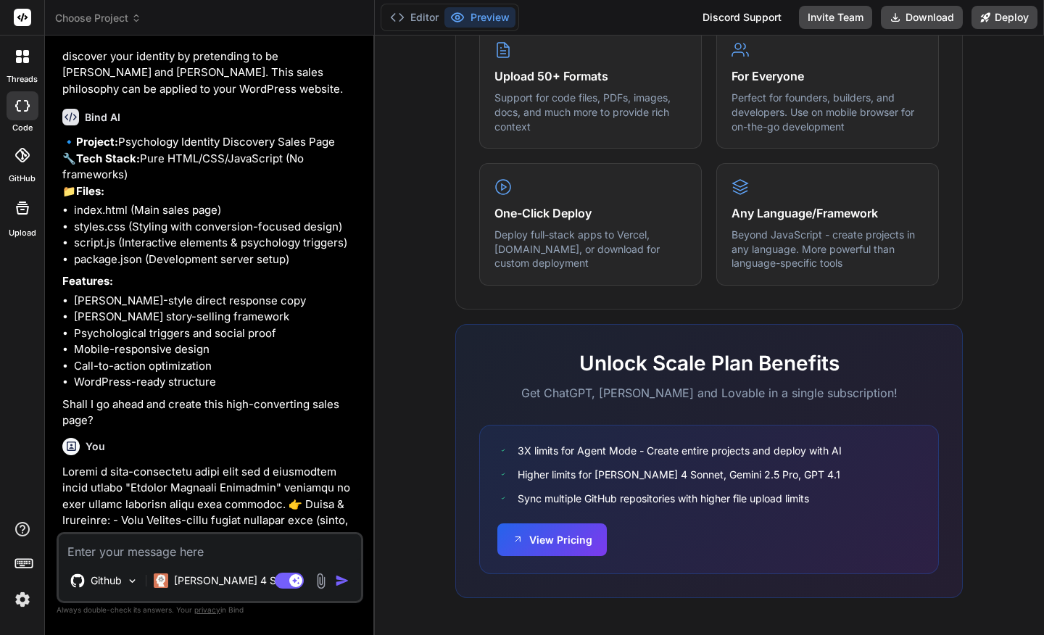
scroll to position [0, 0]
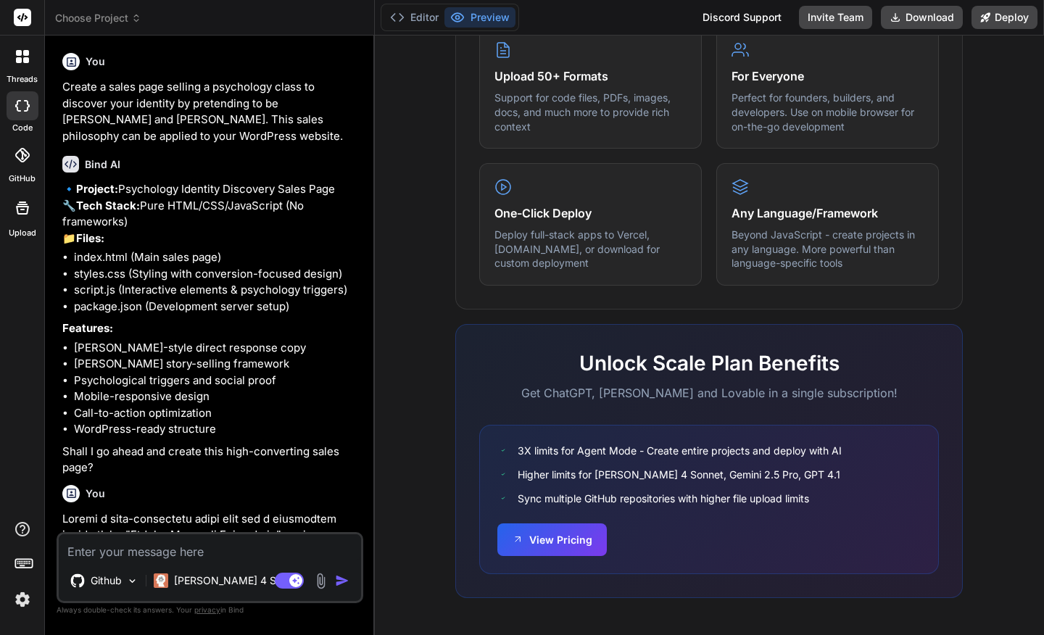
click at [231, 438] on li "WordPress-ready structure" at bounding box center [217, 429] width 286 height 17
click at [175, 188] on p "🔹 Project: Psychology Identity Discovery Sales Page 🔧 Tech Stack: Pure HTML/CSS…" at bounding box center [211, 213] width 298 height 65
click at [101, 179] on div "Bind AI 🔹 Project: Psychology Identity Discovery Sales Page 🔧 Tech Stack: Pure …" at bounding box center [211, 310] width 298 height 332
click at [96, 283] on li "styles.css (Styling with conversion-focused design)" at bounding box center [217, 274] width 286 height 17
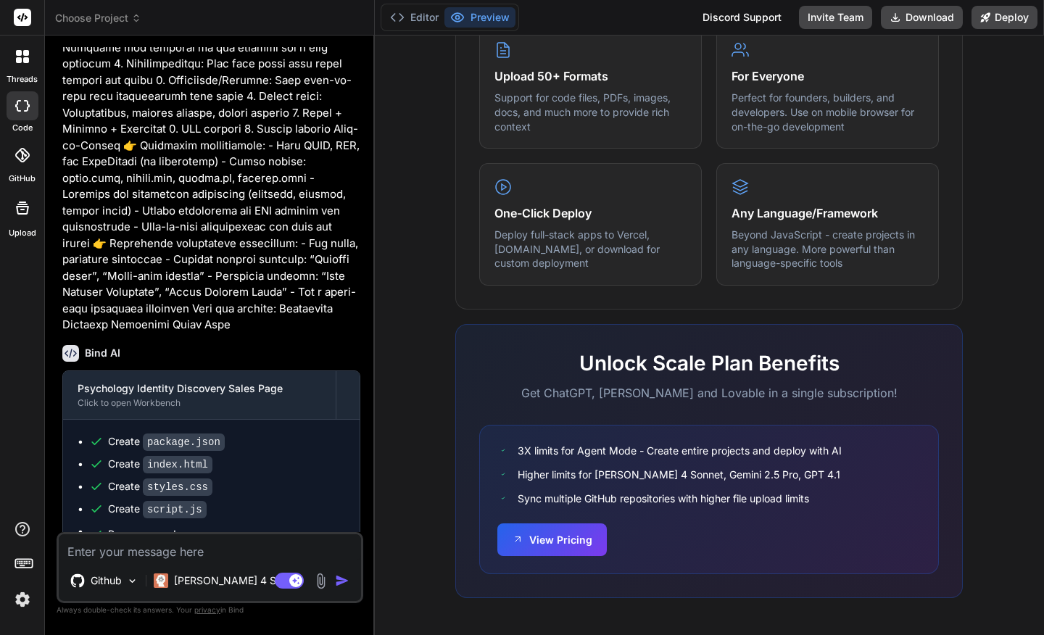
scroll to position [759, 0]
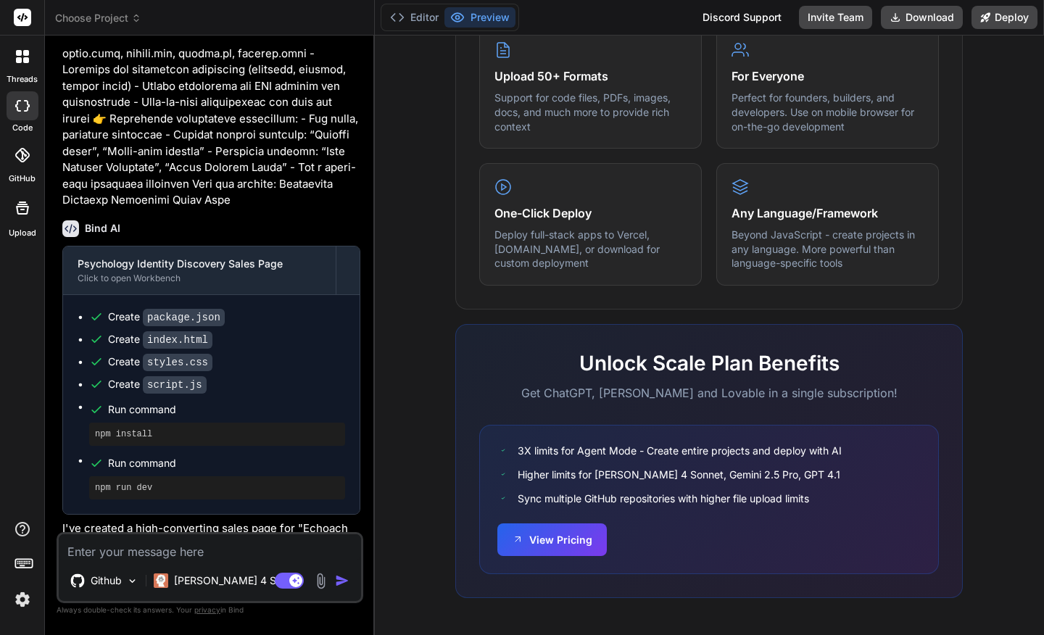
click at [186, 326] on code "package.json" at bounding box center [184, 317] width 82 height 17
click at [177, 349] on code "index.html" at bounding box center [178, 339] width 70 height 17
click at [167, 349] on code "index.html" at bounding box center [178, 339] width 70 height 17
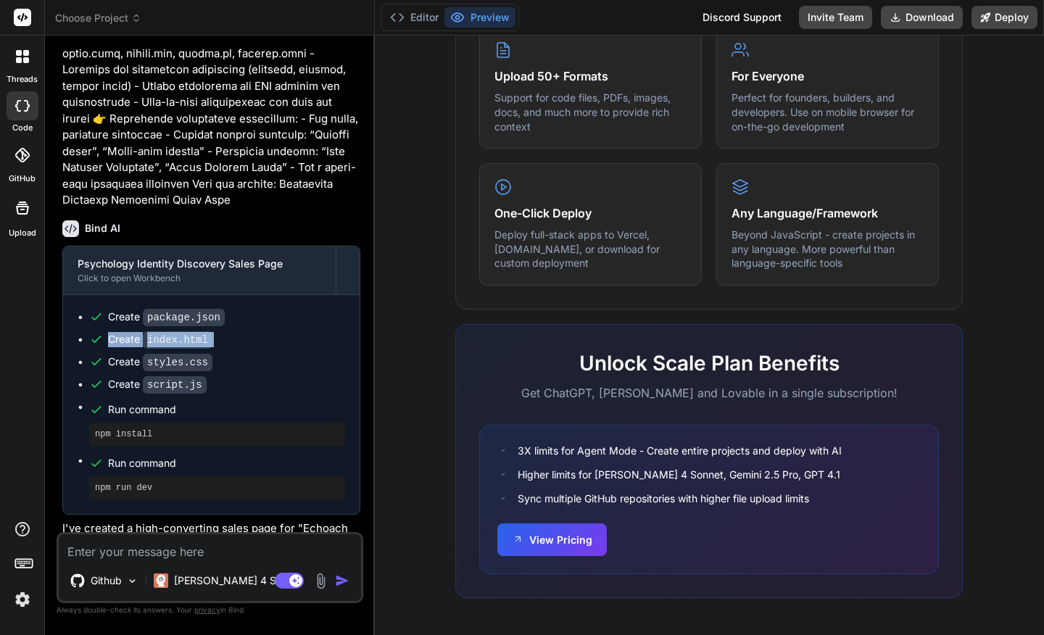
click at [167, 349] on code "index.html" at bounding box center [178, 339] width 70 height 17
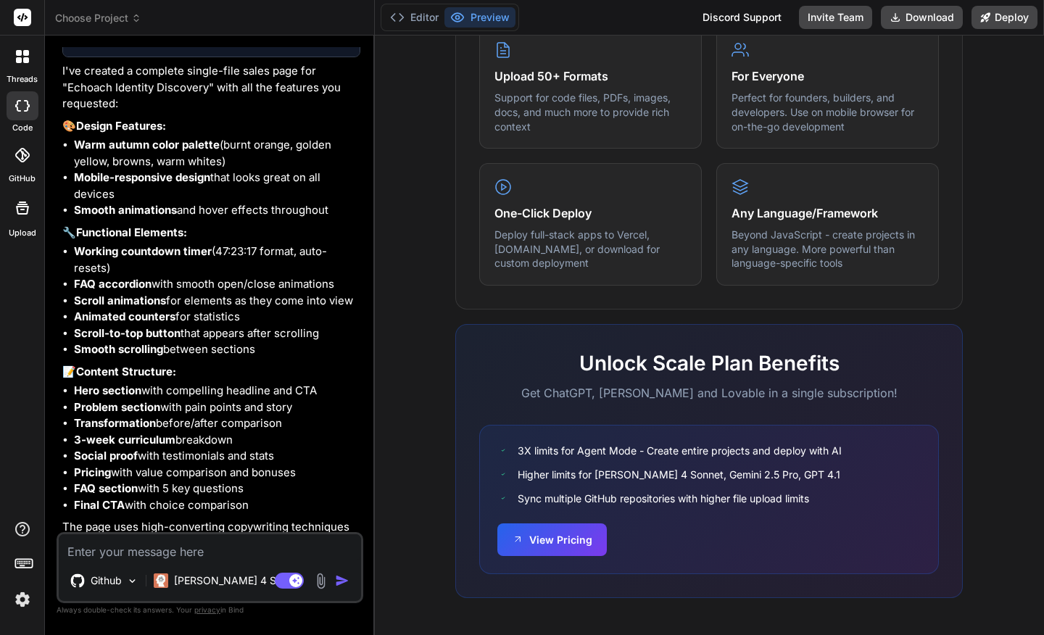
scroll to position [2205, 0]
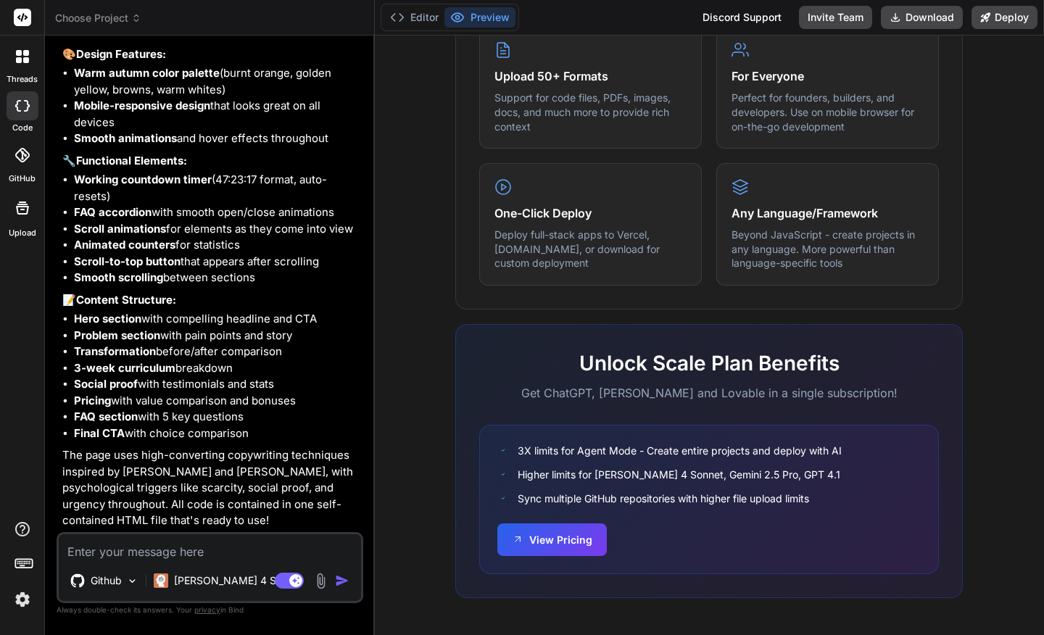
click at [22, 599] on img at bounding box center [22, 599] width 25 height 25
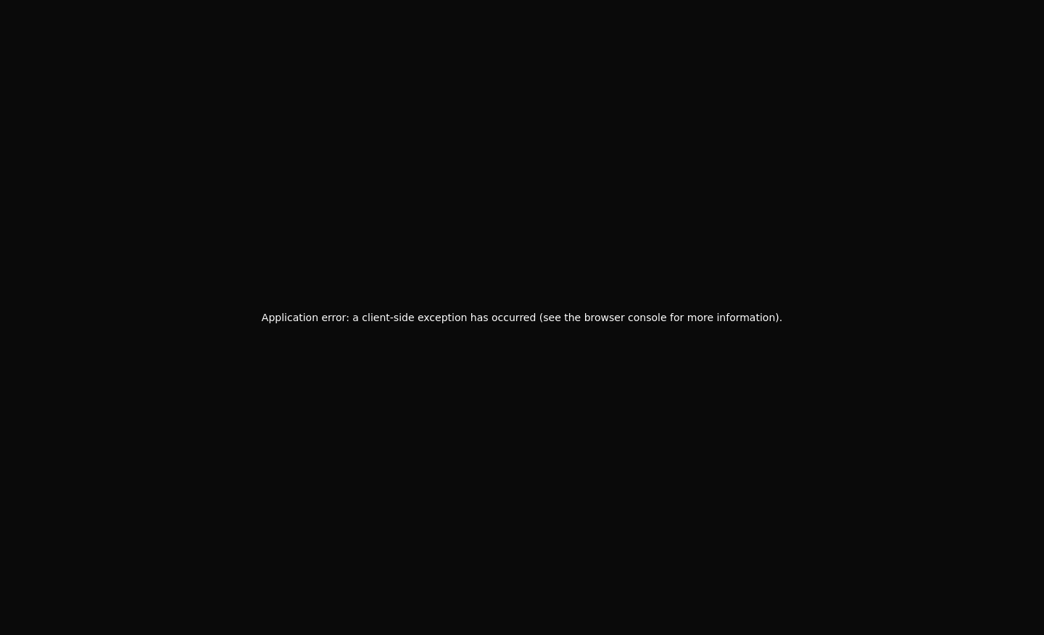
click at [472, 378] on div "Application error: a client-side exception has occurred (see the browser consol…" at bounding box center [522, 317] width 1044 height 635
click at [496, 316] on h2 "Application error: a client-side exception has occurred (see the browser consol…" at bounding box center [522, 317] width 520 height 20
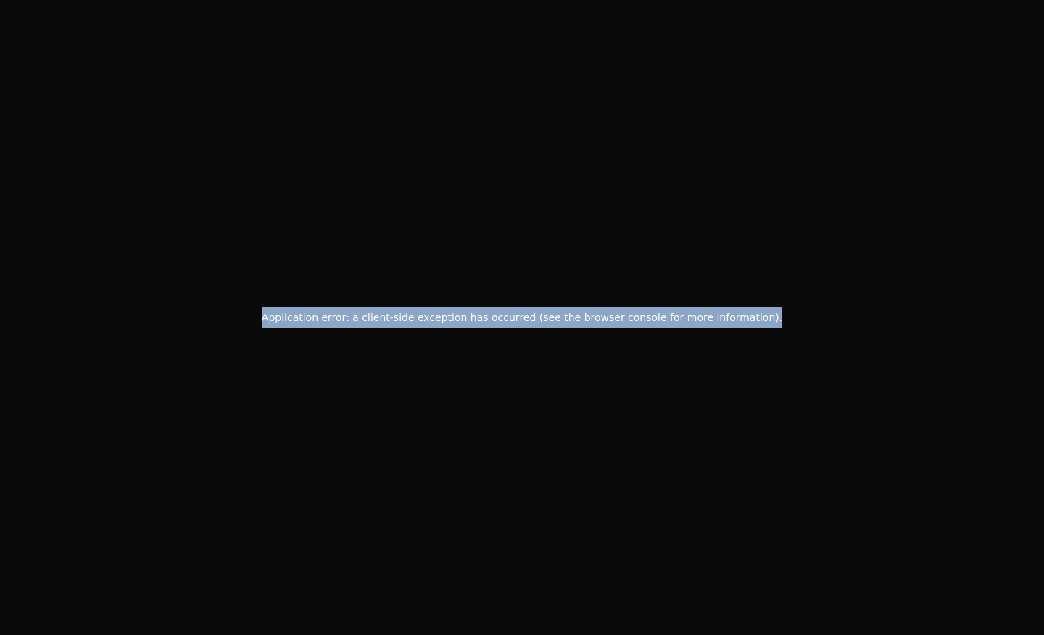
click at [496, 316] on h2 "Application error: a client-side exception has occurred (see the browser consol…" at bounding box center [522, 317] width 520 height 20
click at [499, 284] on div "Application error: a client-side exception has occurred (see the browser consol…" at bounding box center [522, 317] width 1044 height 635
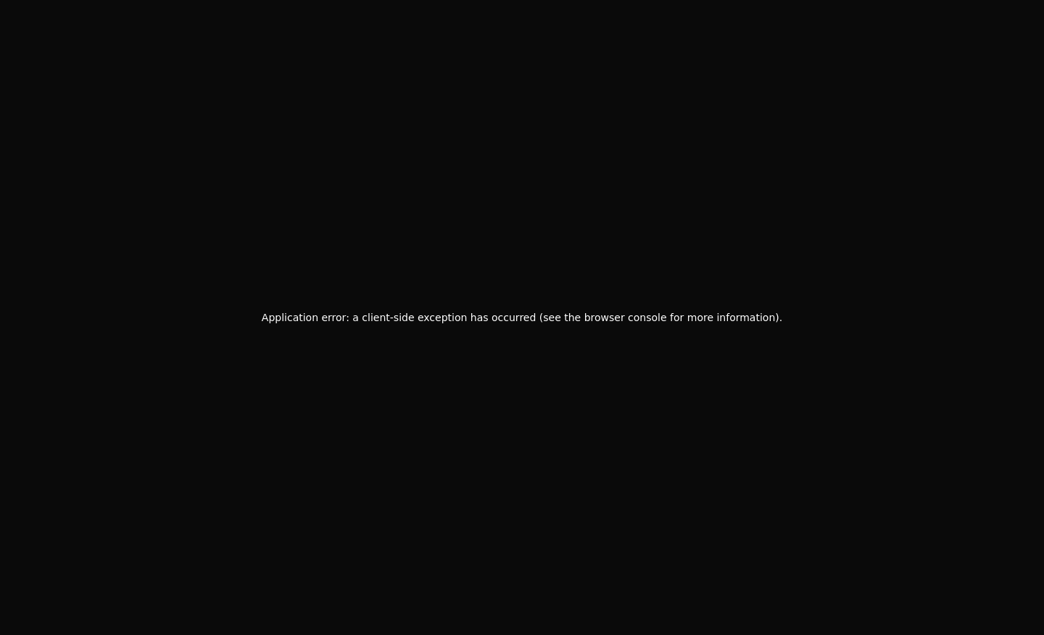
click at [493, 331] on div "Application error: a client-side exception has occurred (see the browser consol…" at bounding box center [522, 317] width 1044 height 635
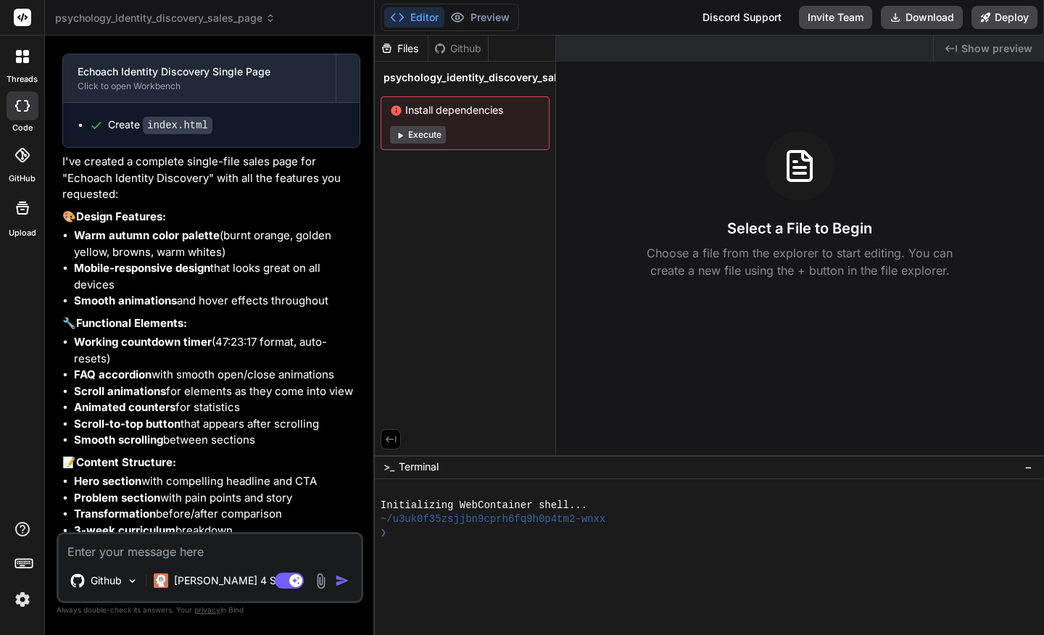
scroll to position [2205, 0]
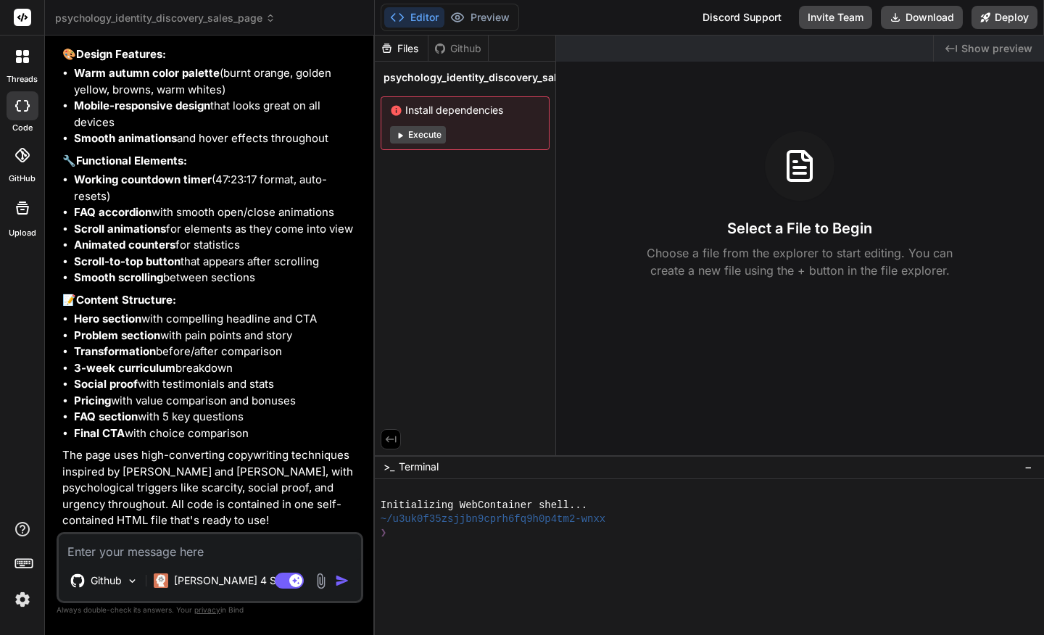
click at [401, 134] on icon at bounding box center [400, 136] width 4 height 6
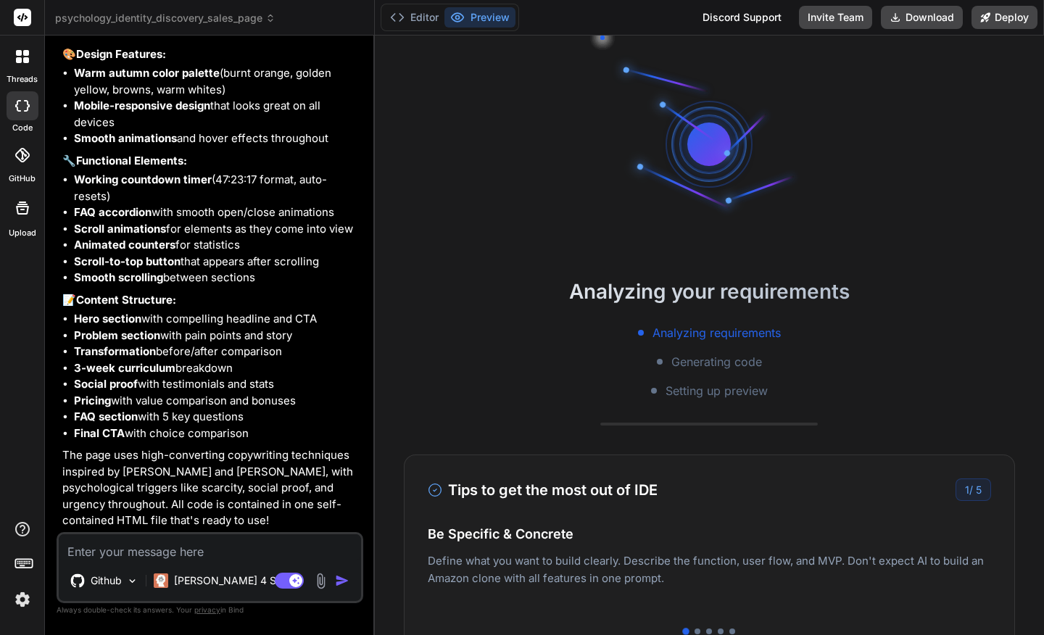
scroll to position [83, 0]
type textarea "x"
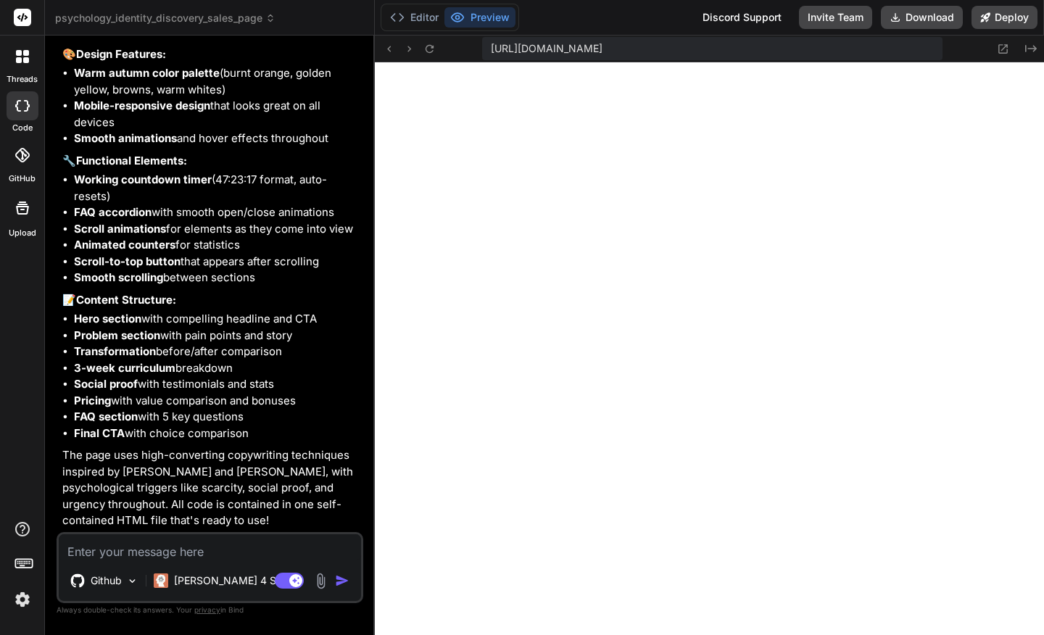
scroll to position [454, 0]
click at [390, 51] on icon at bounding box center [390, 49] width 4 height 6
click at [1000, 47] on icon at bounding box center [1003, 49] width 12 height 12
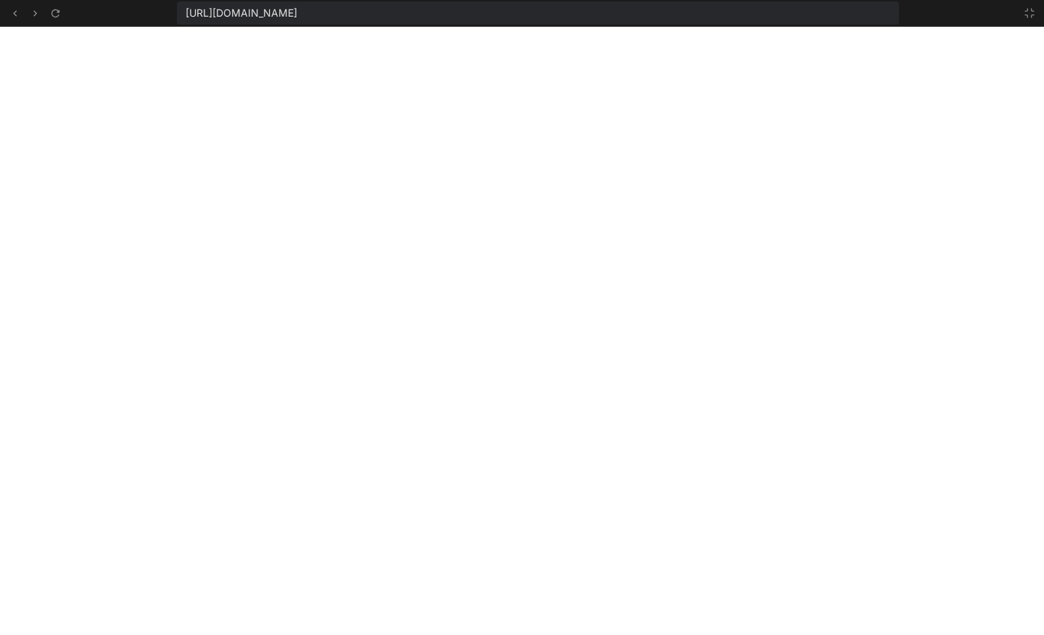
scroll to position [510, 0]
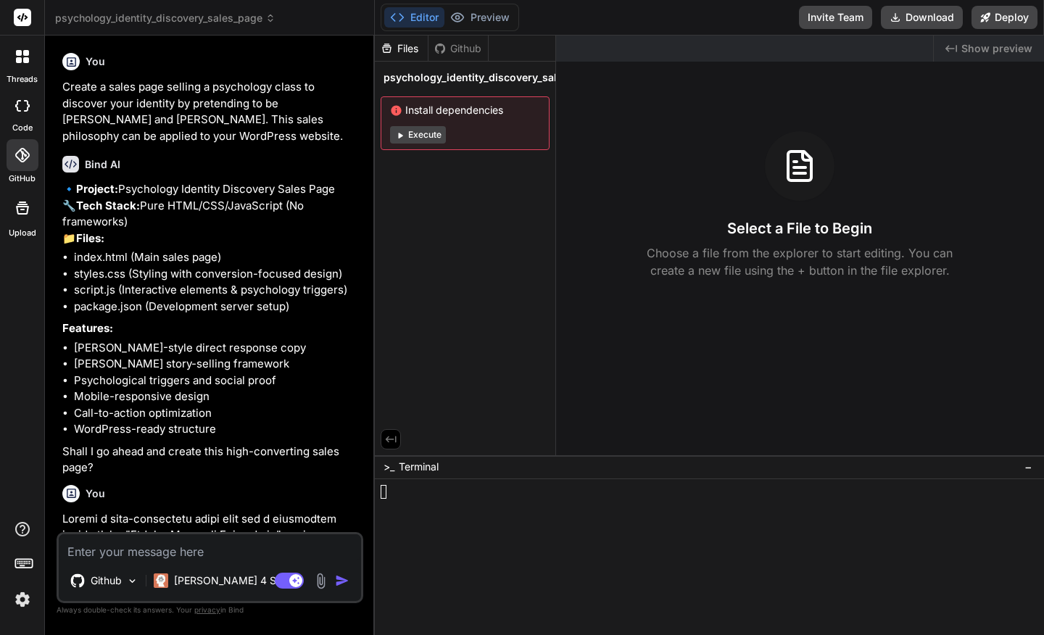
scroll to position [2205, 0]
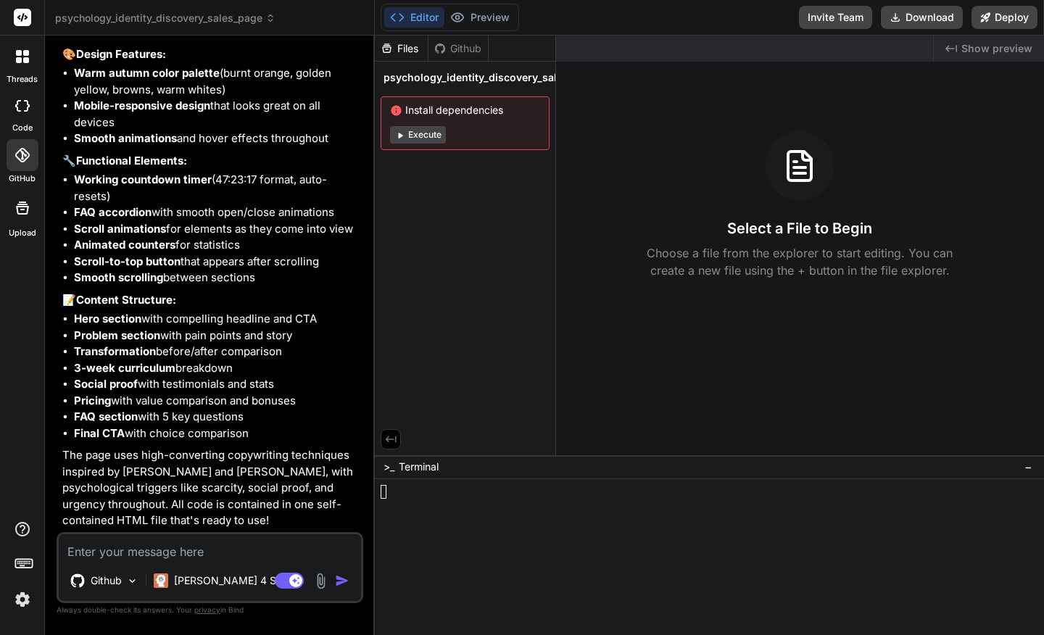
click at [392, 435] on icon at bounding box center [390, 439] width 13 height 13
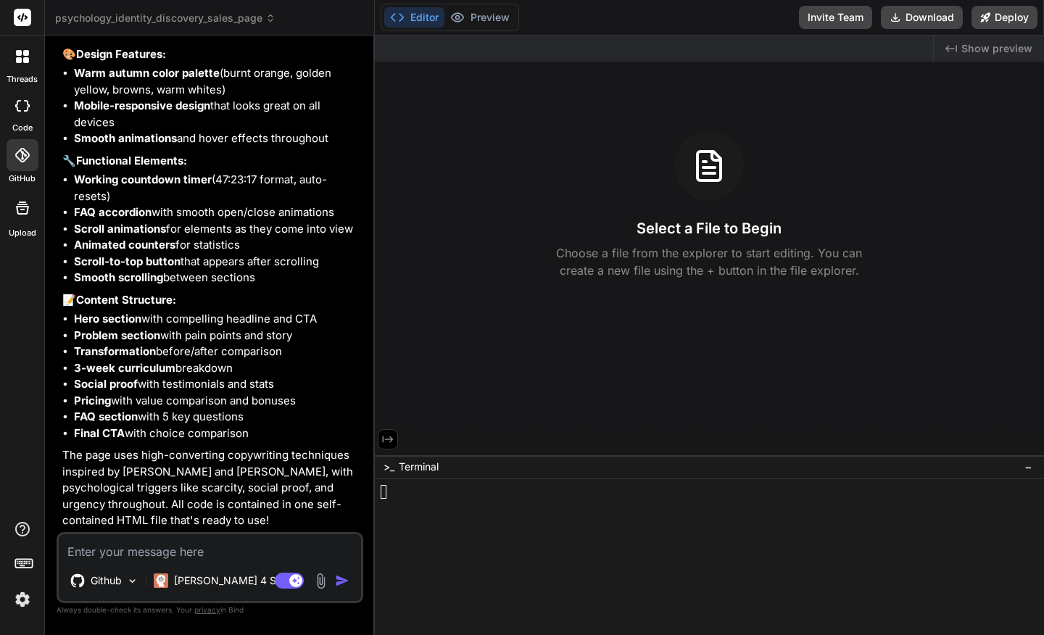
click at [394, 452] on div at bounding box center [709, 440] width 669 height 29
click at [342, 578] on img "button" at bounding box center [342, 580] width 14 height 14
click at [388, 439] on icon at bounding box center [387, 439] width 11 height 7
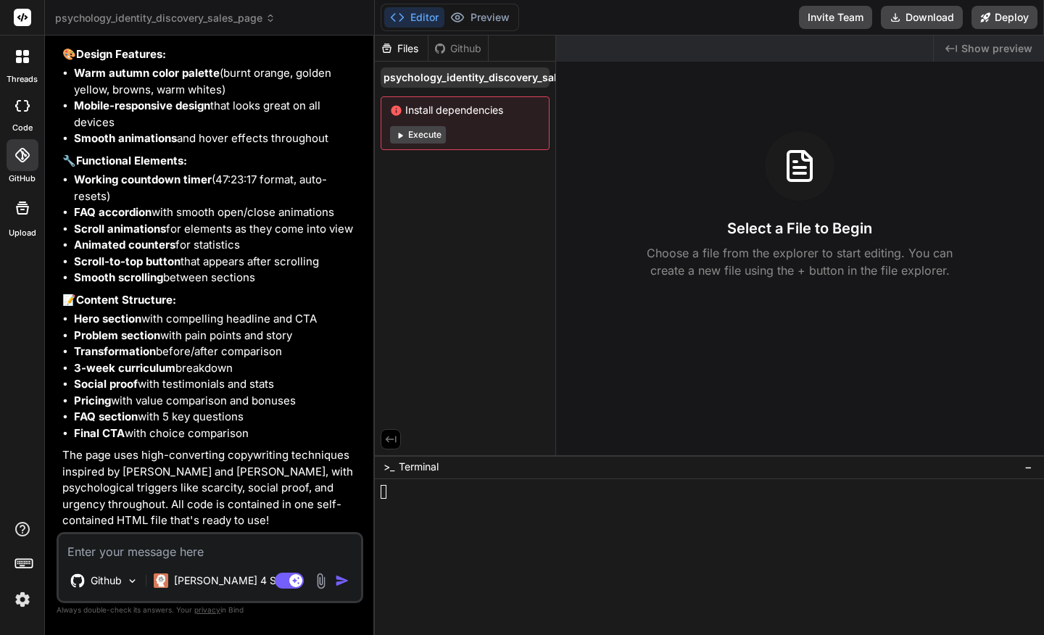
click at [510, 76] on span "psychology_identity_discovery_sales_page" at bounding box center [490, 77] width 215 height 14
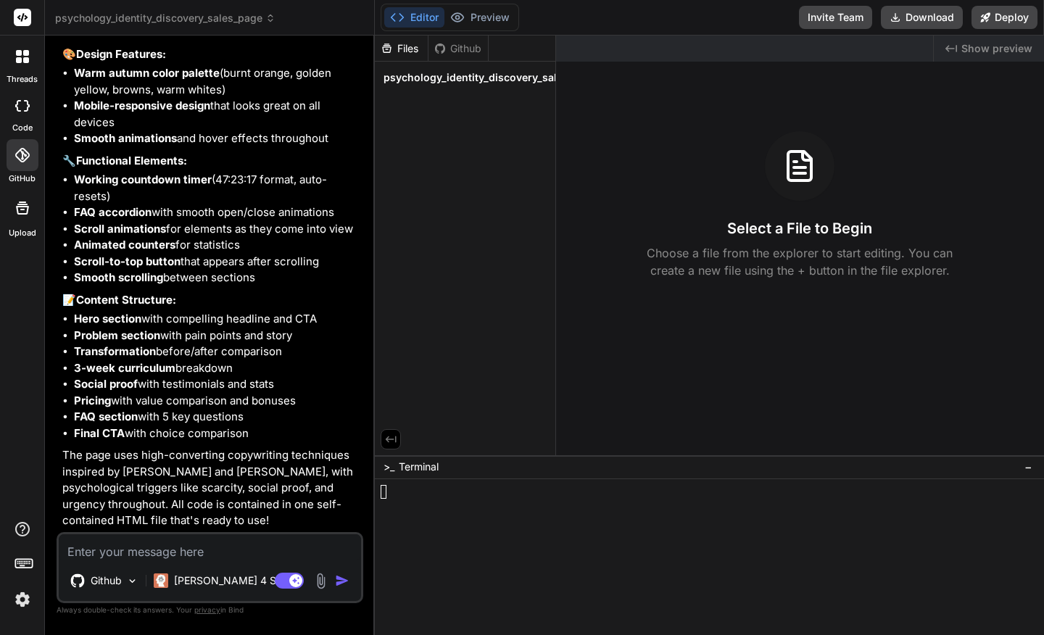
click at [510, 76] on span "psychology_identity_discovery_sales_page" at bounding box center [490, 77] width 215 height 14
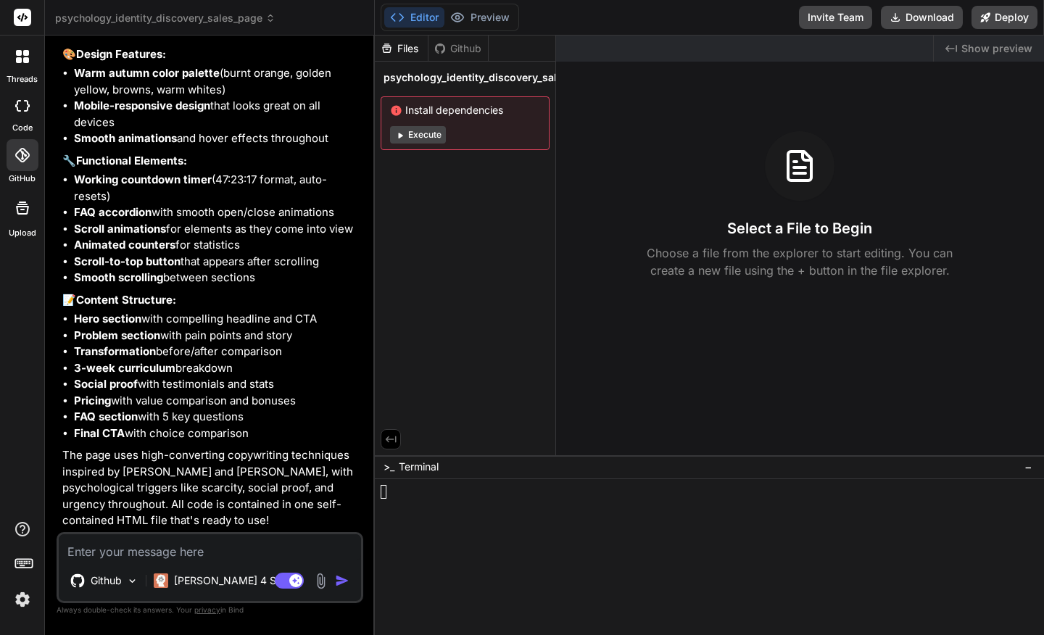
click at [441, 156] on div "Files Github psychology_identity_discovery_sales_page Install dependencies Exec…" at bounding box center [465, 246] width 181 height 420
click at [1011, 20] on button "Deploy" at bounding box center [1004, 17] width 66 height 23
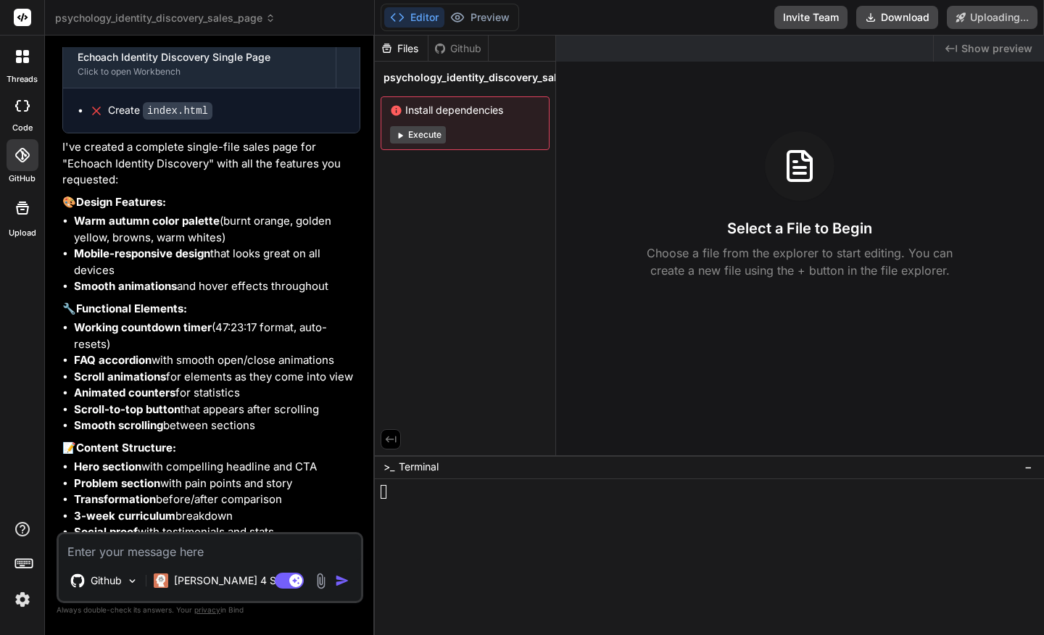
scroll to position [2013, 0]
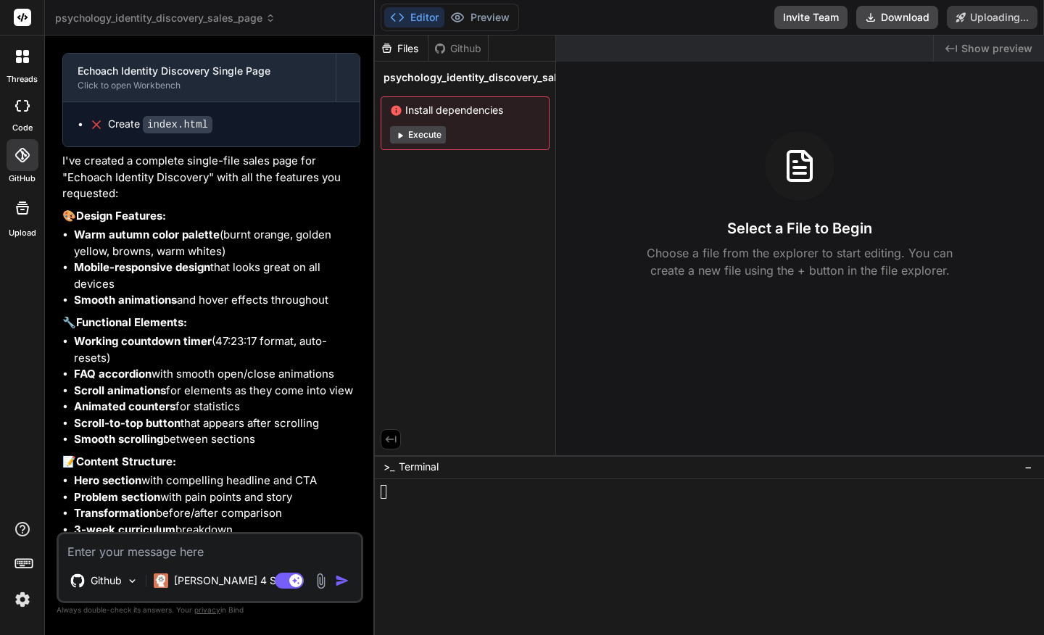
click at [191, 146] on div "Create index.html" at bounding box center [211, 124] width 296 height 44
click at [107, 146] on div "Create index.html" at bounding box center [211, 124] width 296 height 44
click at [105, 132] on div "Create index.html" at bounding box center [217, 124] width 256 height 15
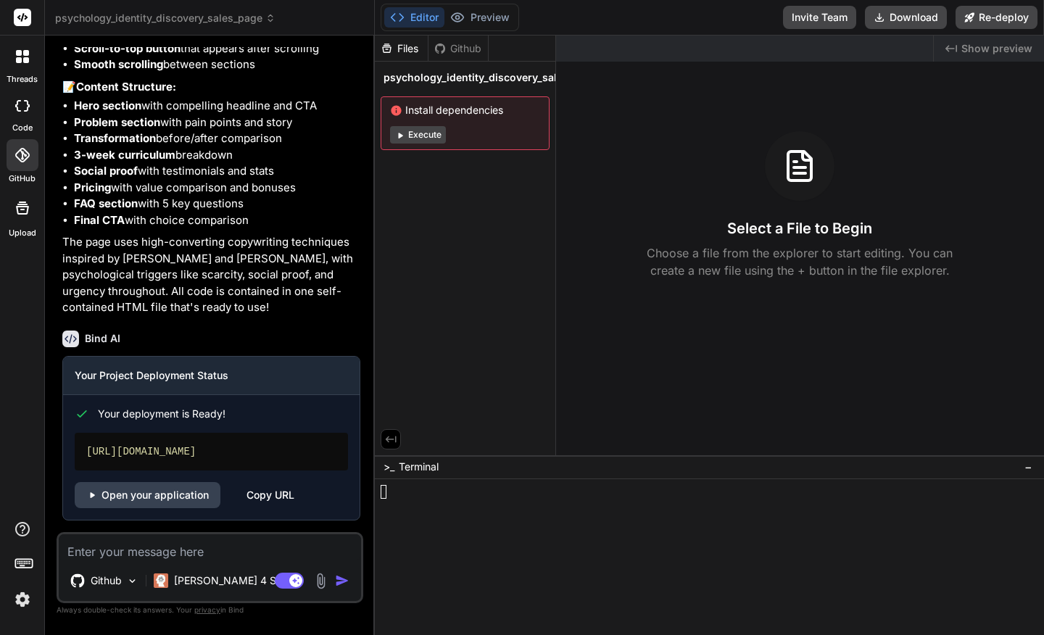
scroll to position [2432, 0]
click at [162, 452] on div "[URL][DOMAIN_NAME]" at bounding box center [211, 452] width 273 height 38
click at [155, 499] on link "Open your application" at bounding box center [148, 495] width 146 height 26
drag, startPoint x: 183, startPoint y: 453, endPoint x: 91, endPoint y: 440, distance: 92.3
click at [91, 440] on div "[URL][DOMAIN_NAME]" at bounding box center [211, 452] width 273 height 38
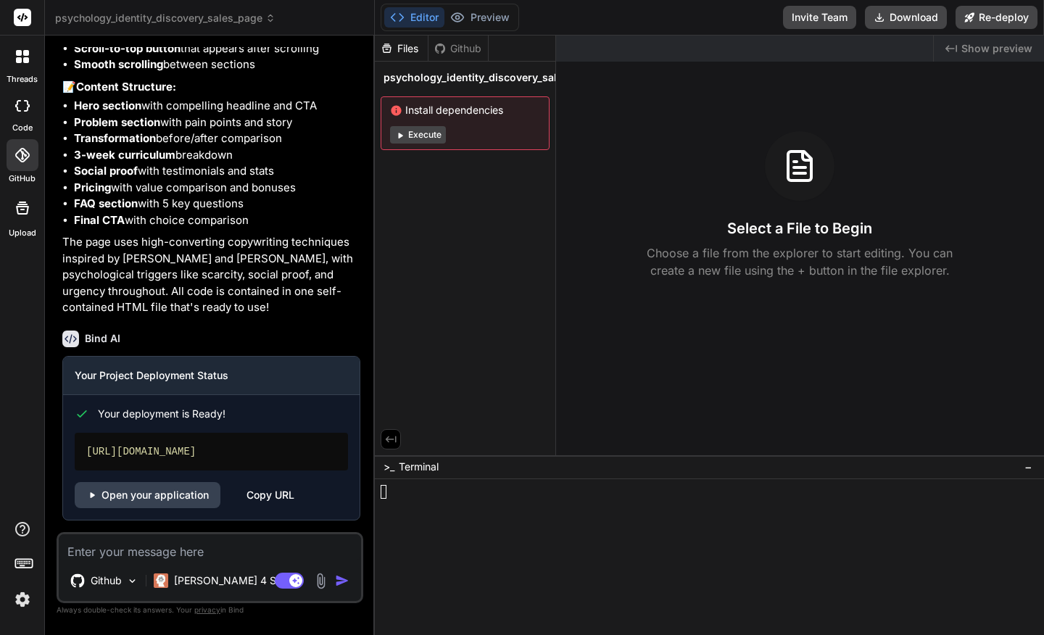
click at [193, 468] on div "[URL][DOMAIN_NAME]" at bounding box center [211, 452] width 273 height 38
drag, startPoint x: 194, startPoint y: 454, endPoint x: 81, endPoint y: 436, distance: 113.9
click at [81, 436] on div "[URL][DOMAIN_NAME]" at bounding box center [211, 452] width 273 height 38
